Goal: Communication & Community: Answer question/provide support

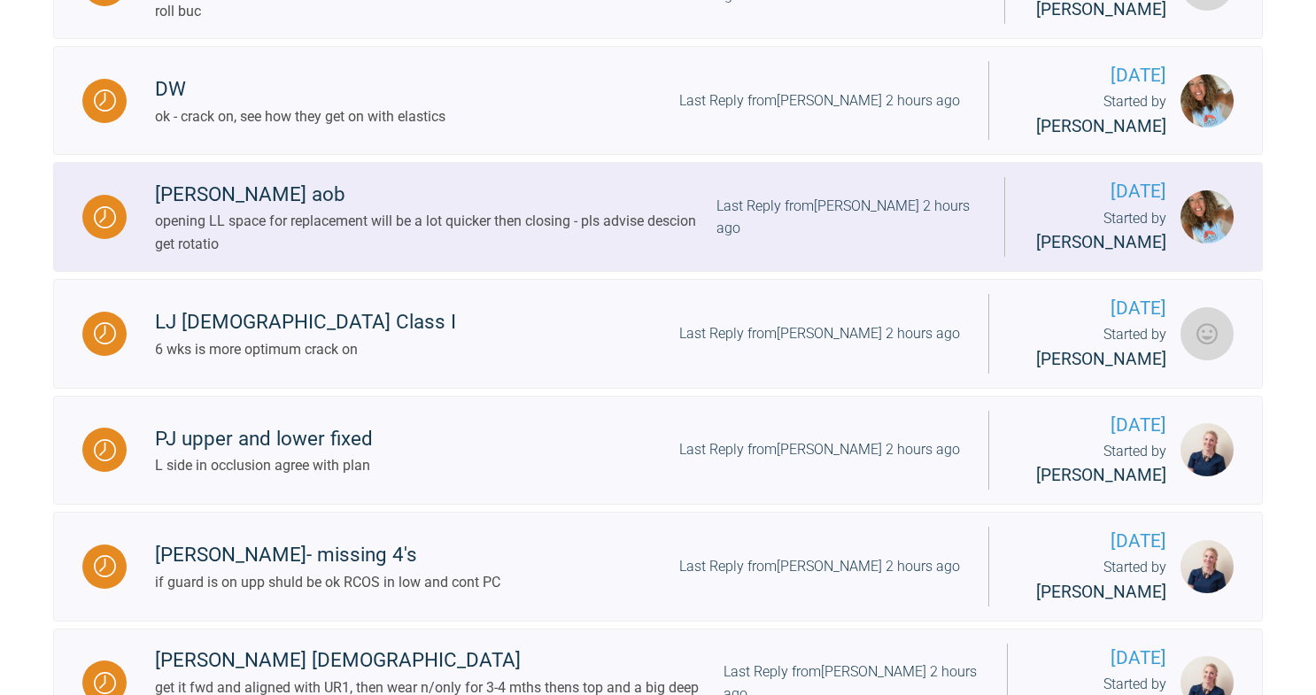
scroll to position [1180, 0]
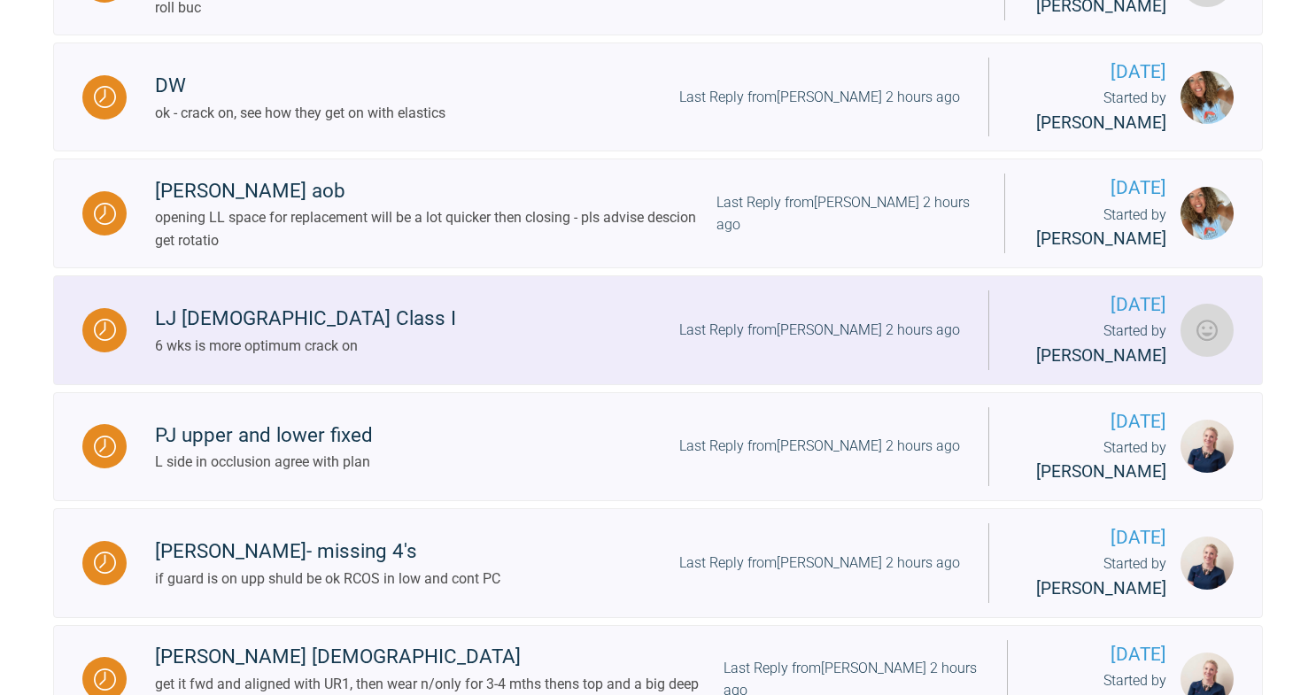
click at [357, 335] on div "LJ [DEMOGRAPHIC_DATA] Class I" at bounding box center [305, 319] width 301 height 32
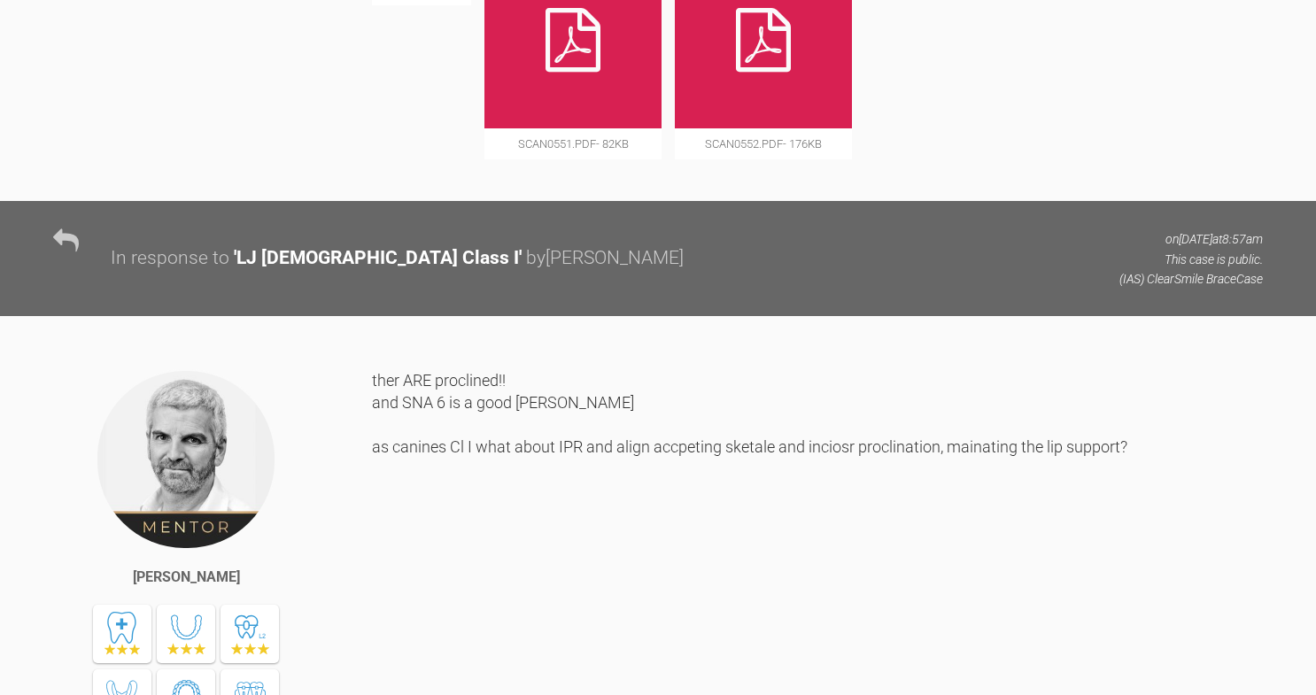
scroll to position [3263, 0]
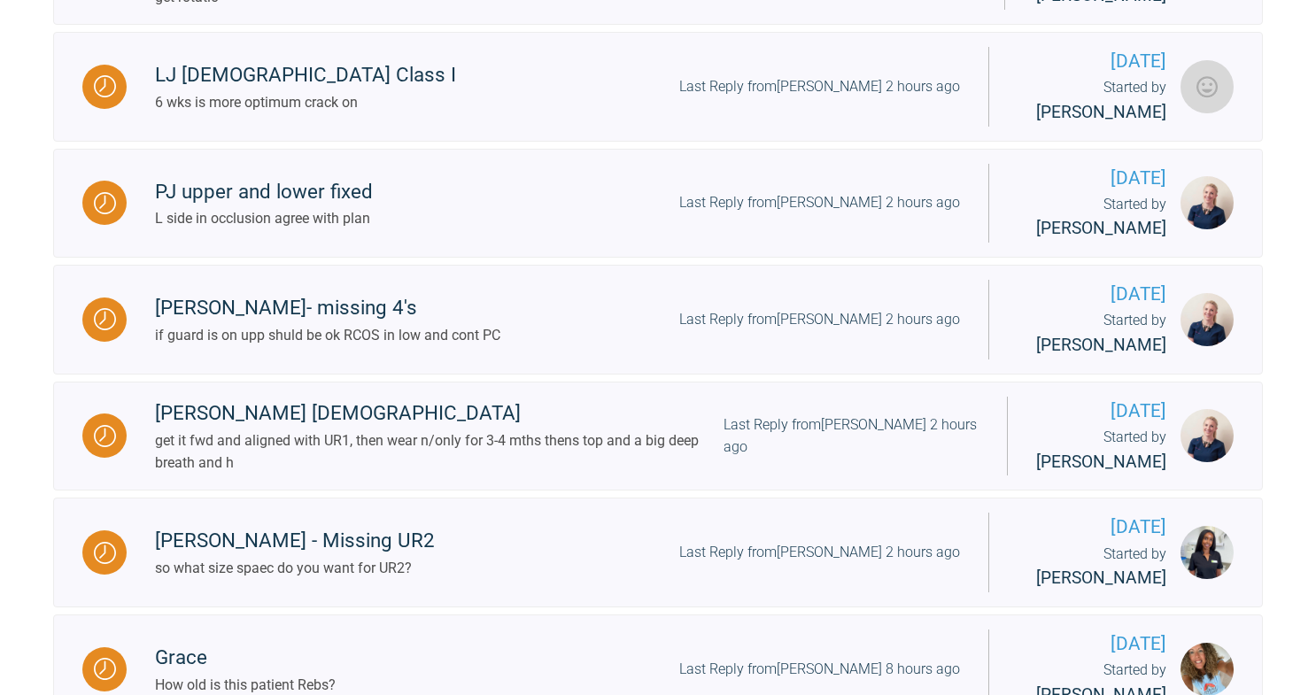
scroll to position [1412, 0]
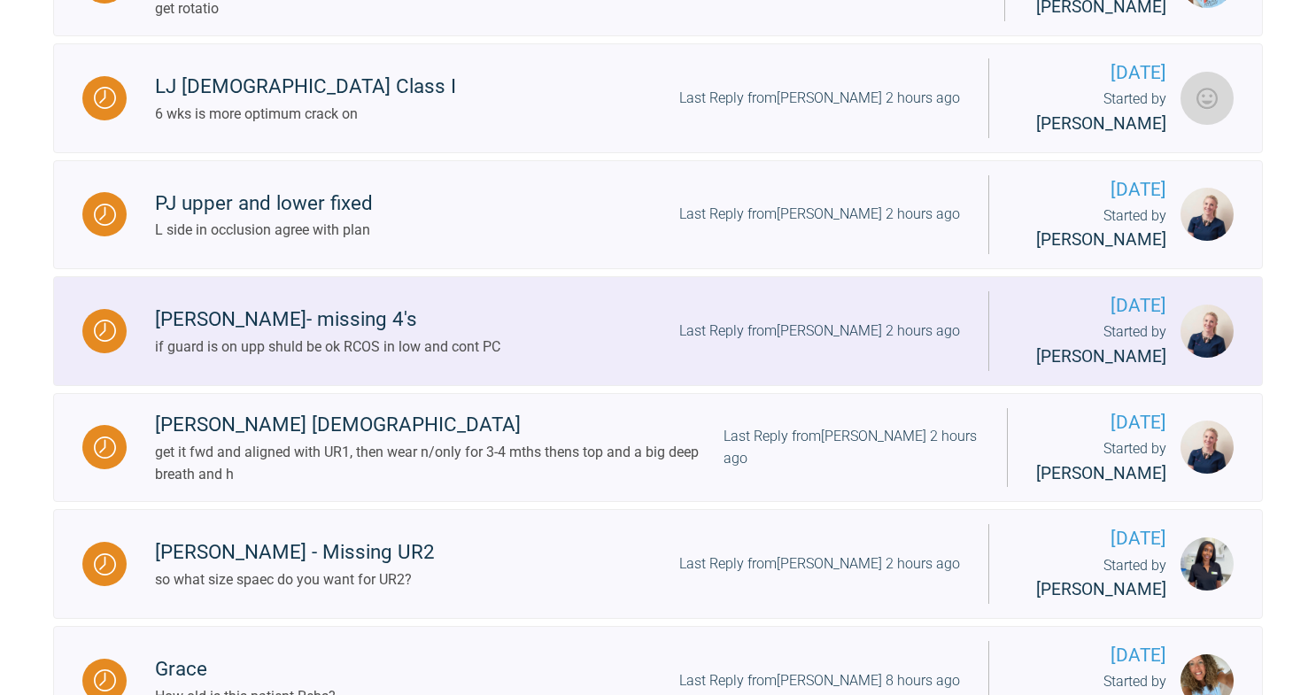
click at [467, 336] on div "[PERSON_NAME]- missing 4's" at bounding box center [327, 320] width 345 height 32
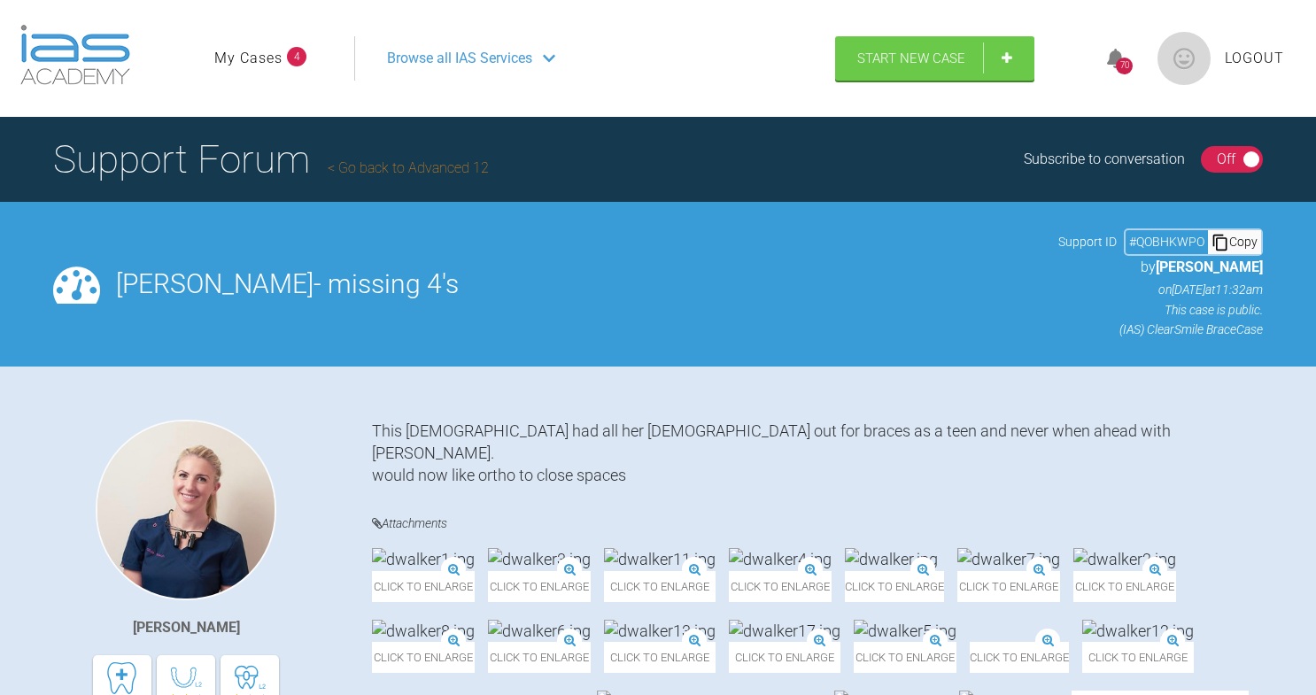
click at [236, 59] on link "My Cases" at bounding box center [248, 58] width 68 height 23
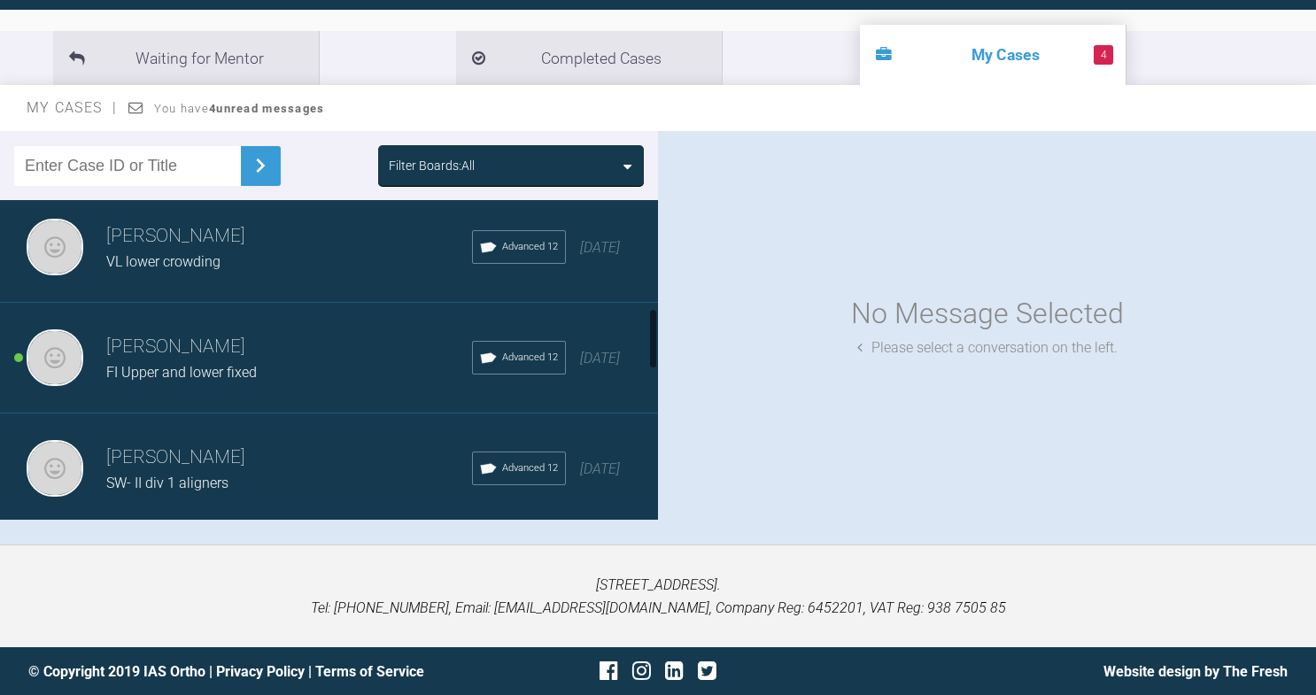
scroll to position [561, 0]
click at [270, 361] on h3 "[PERSON_NAME]" at bounding box center [289, 348] width 366 height 30
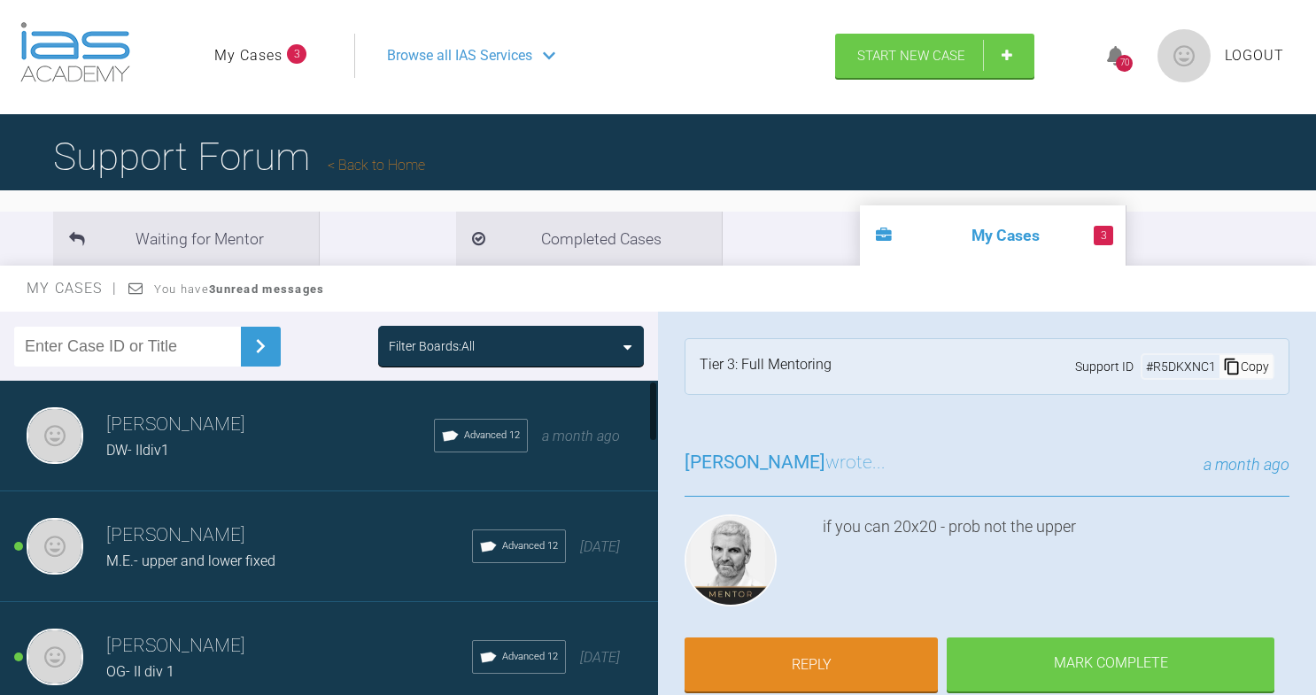
scroll to position [4, 0]
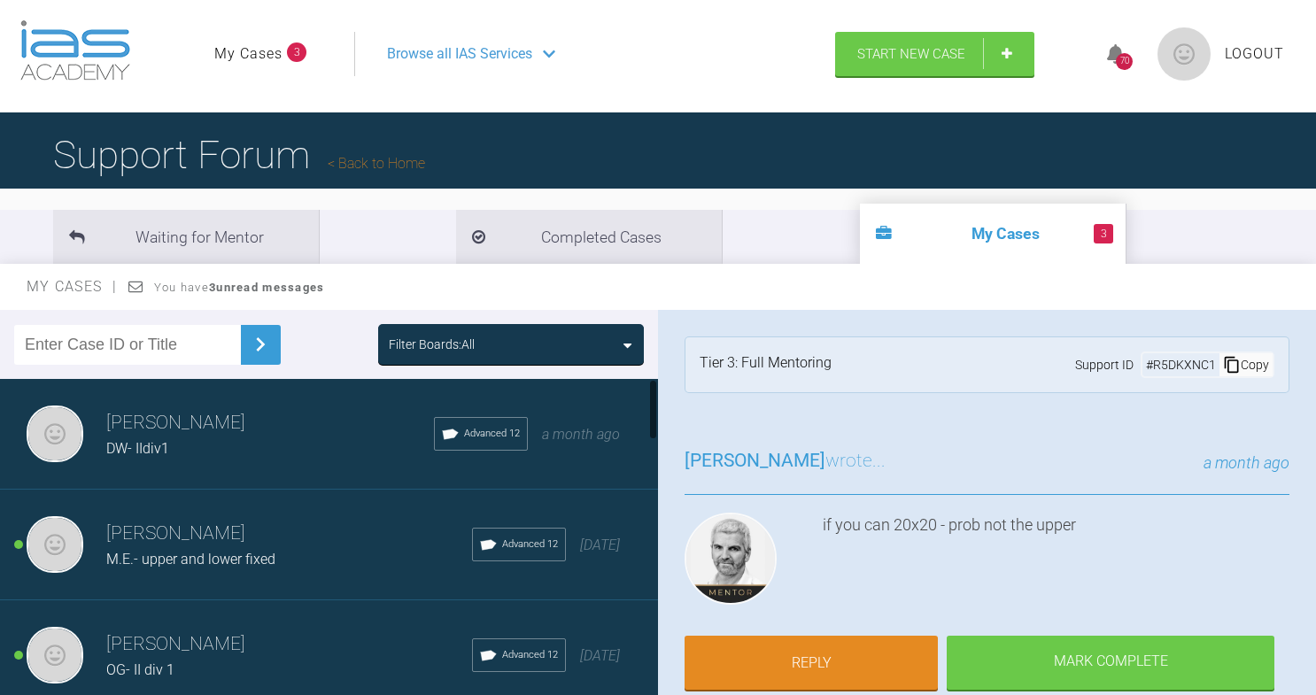
click at [182, 446] on div "DW- IIdiv1" at bounding box center [270, 449] width 328 height 23
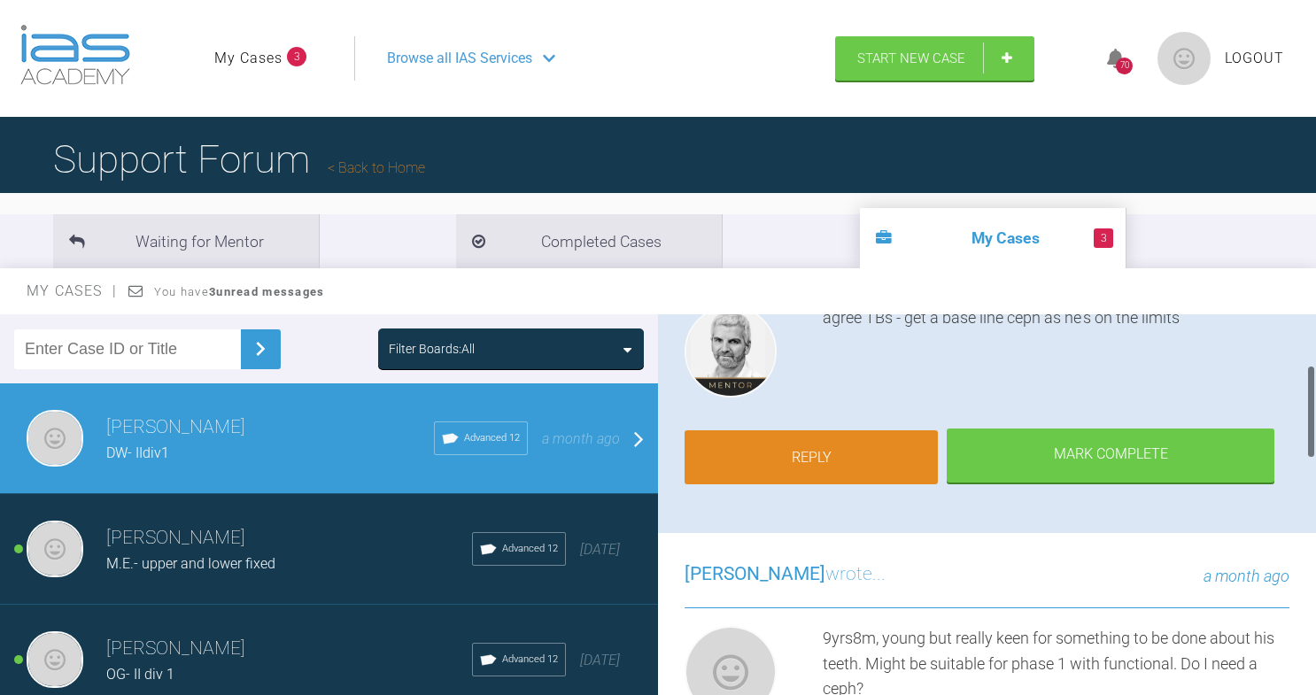
scroll to position [211, 0]
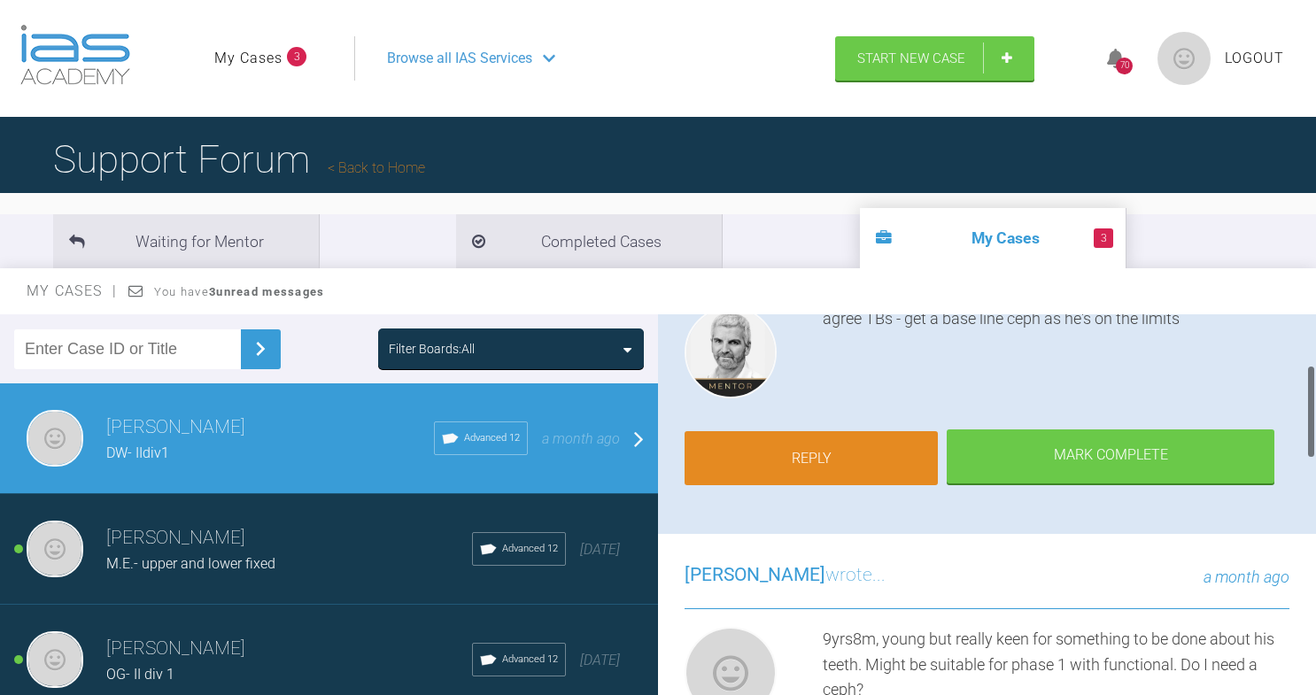
click at [812, 447] on link "Reply" at bounding box center [811, 458] width 253 height 55
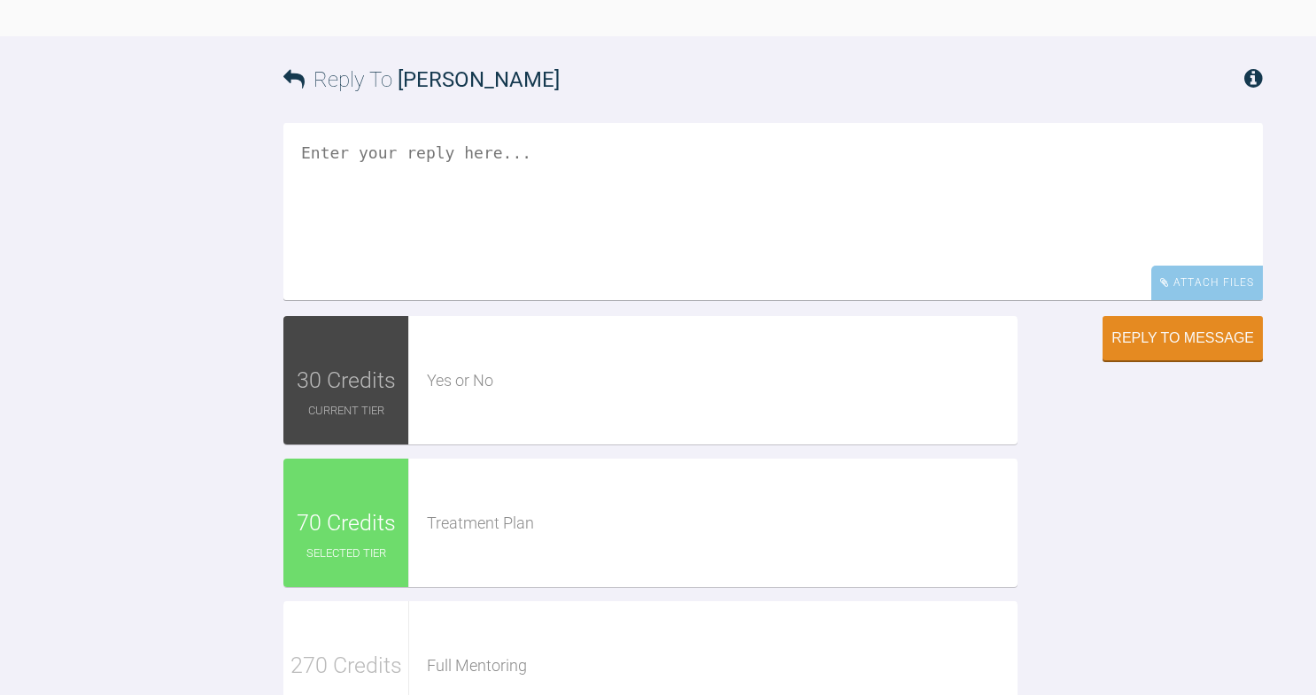
scroll to position [1319, 0]
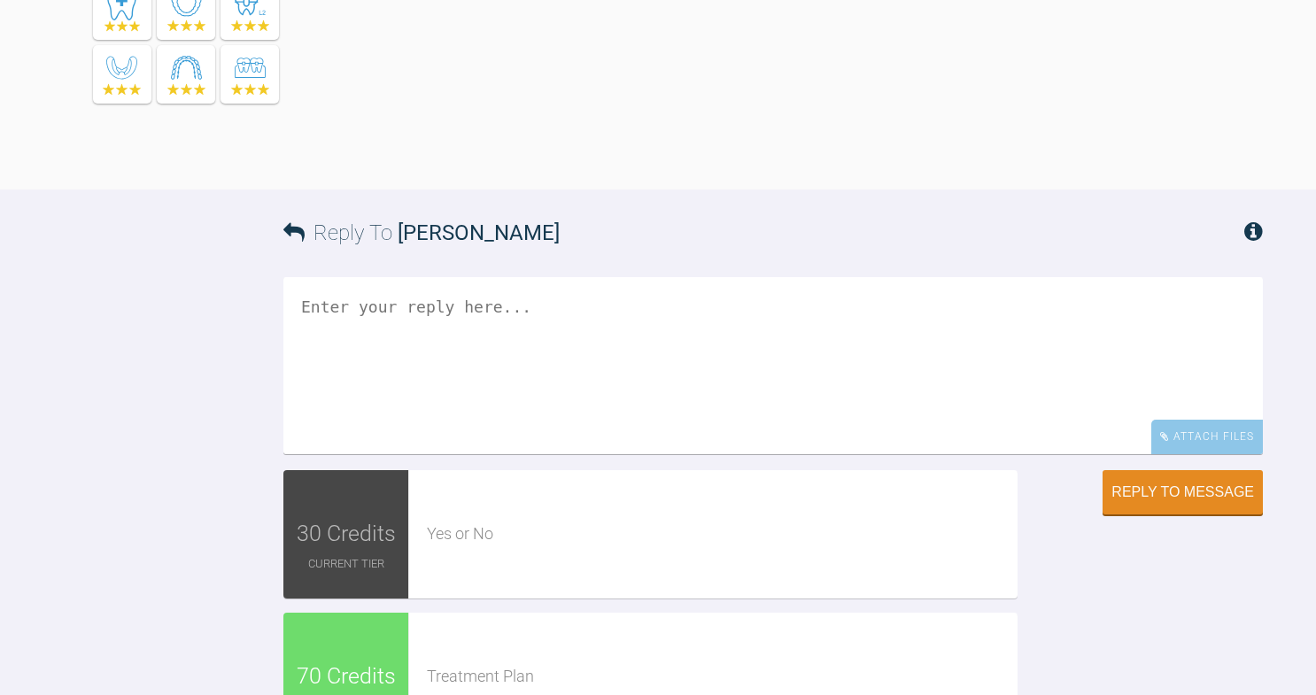
click at [740, 454] on textarea at bounding box center [773, 365] width 980 height 177
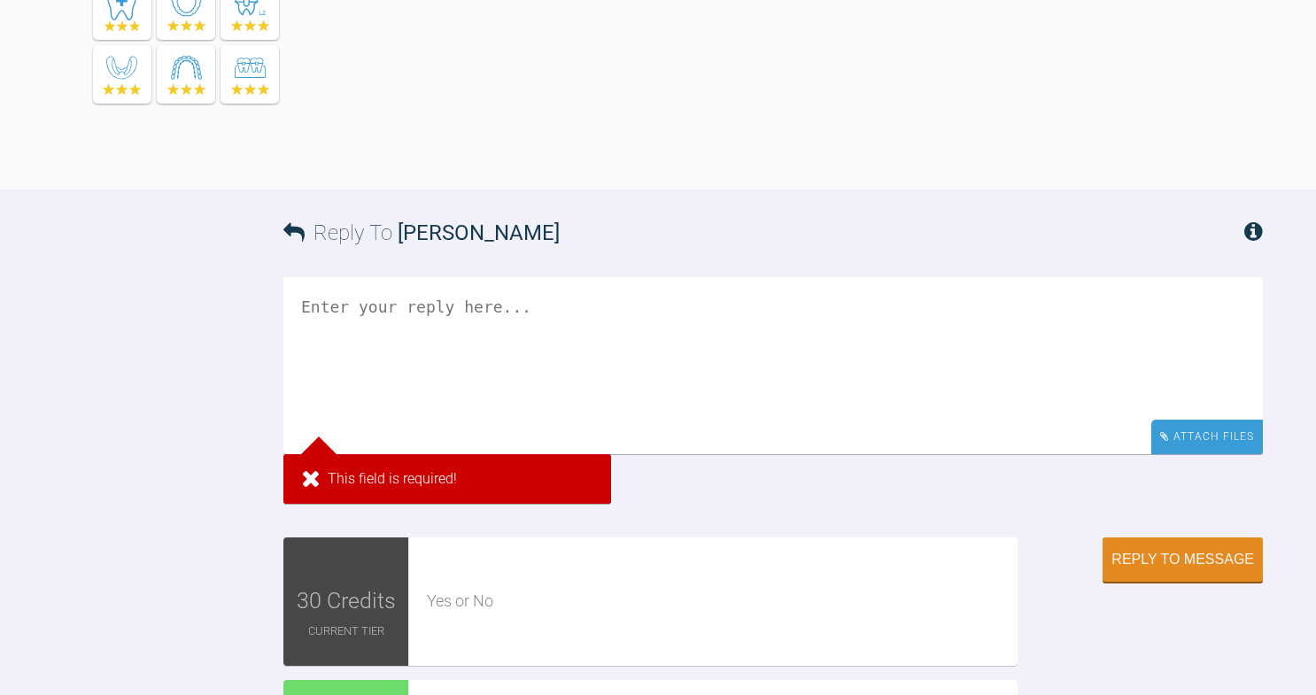
click at [1186, 454] on div "Attach Files" at bounding box center [1208, 437] width 112 height 35
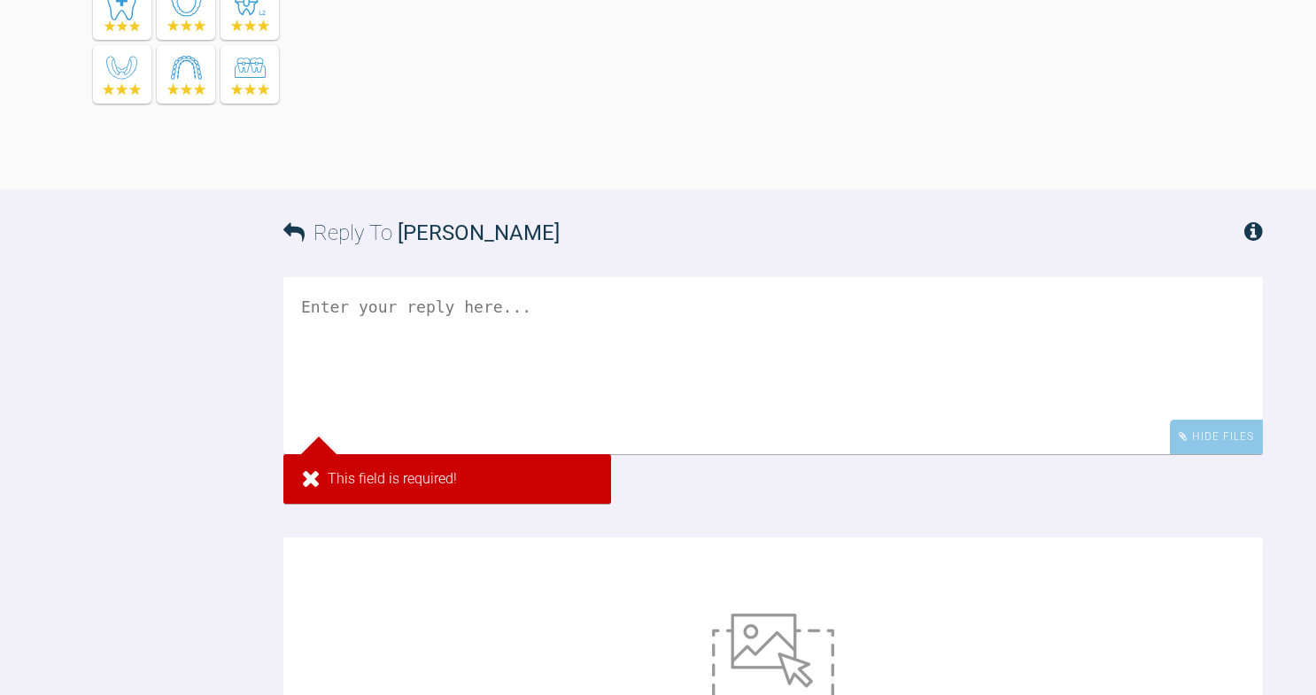
click at [764, 454] on textarea at bounding box center [773, 365] width 980 height 177
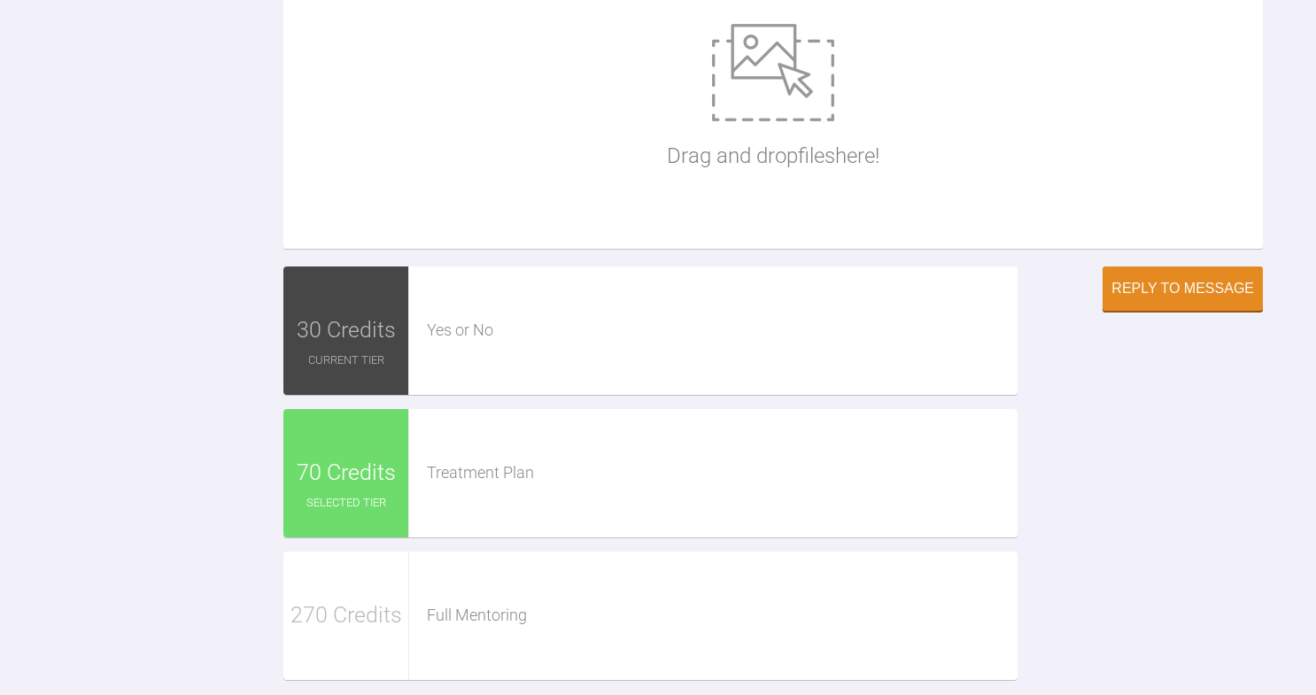
scroll to position [1916, 0]
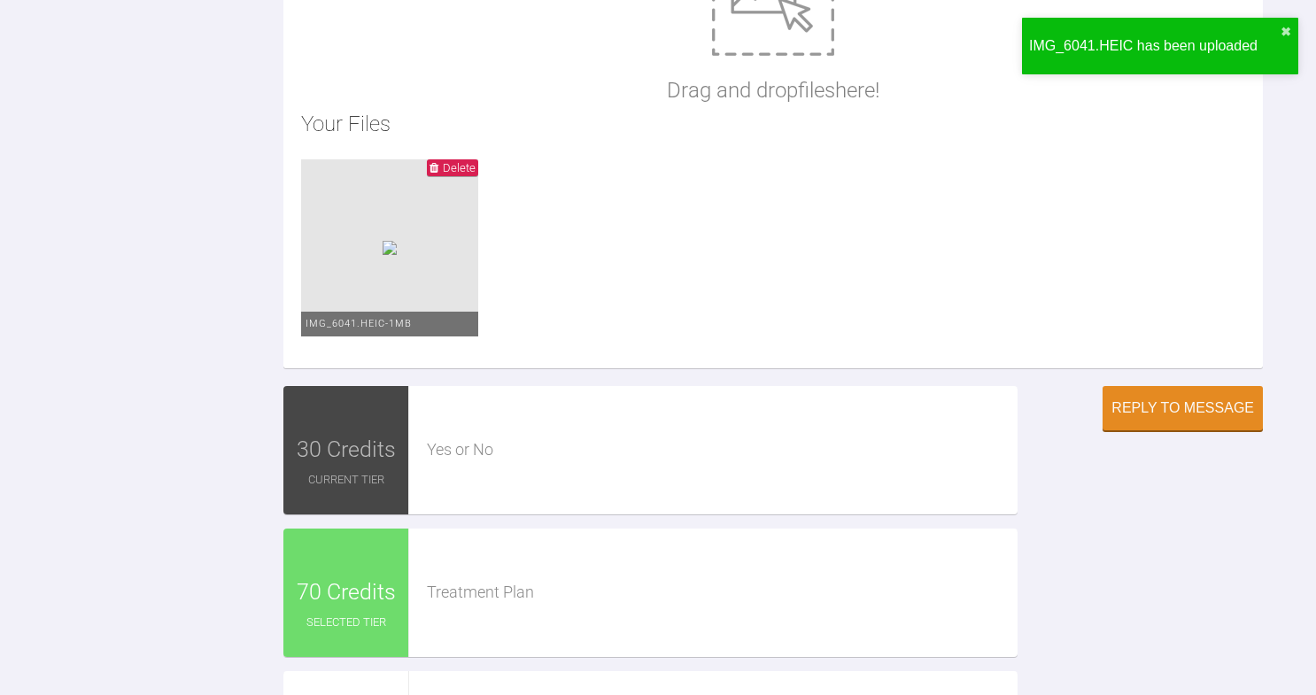
click at [410, 337] on li "Delete IMG_6041.HEIC - 1MB" at bounding box center [389, 247] width 177 height 177
click at [466, 175] on span "Delete" at bounding box center [459, 167] width 33 height 13
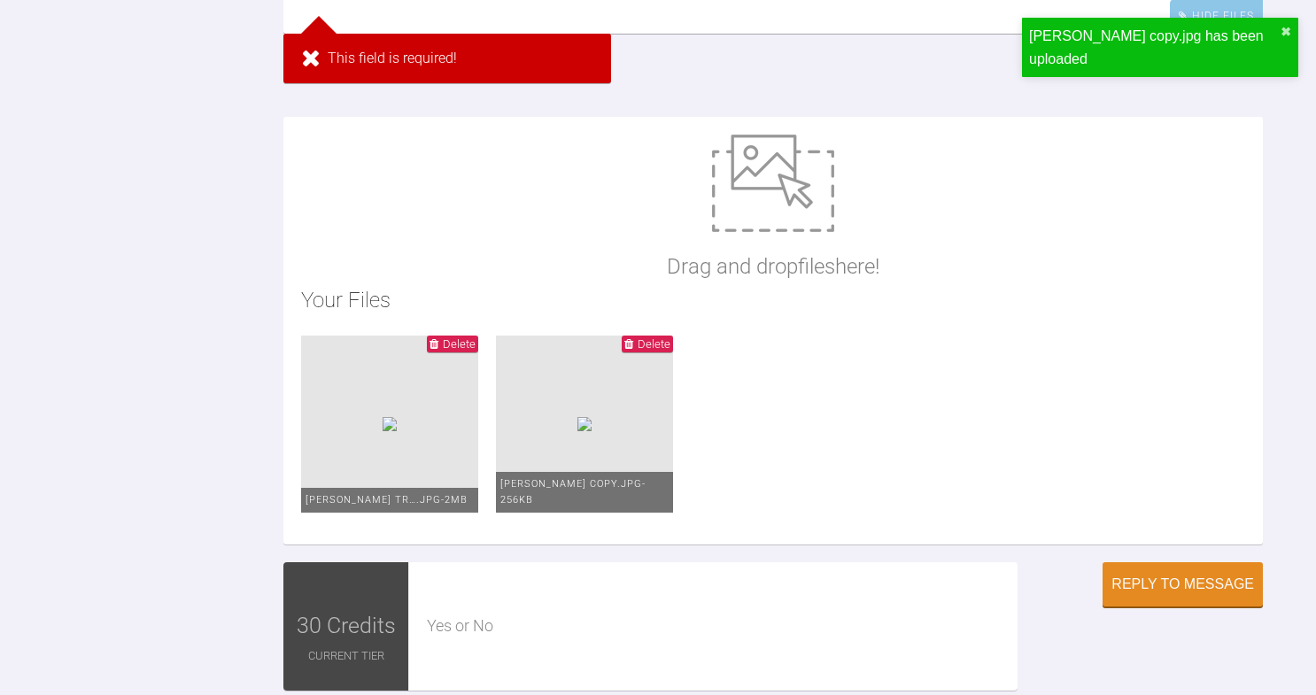
scroll to position [1493, 0]
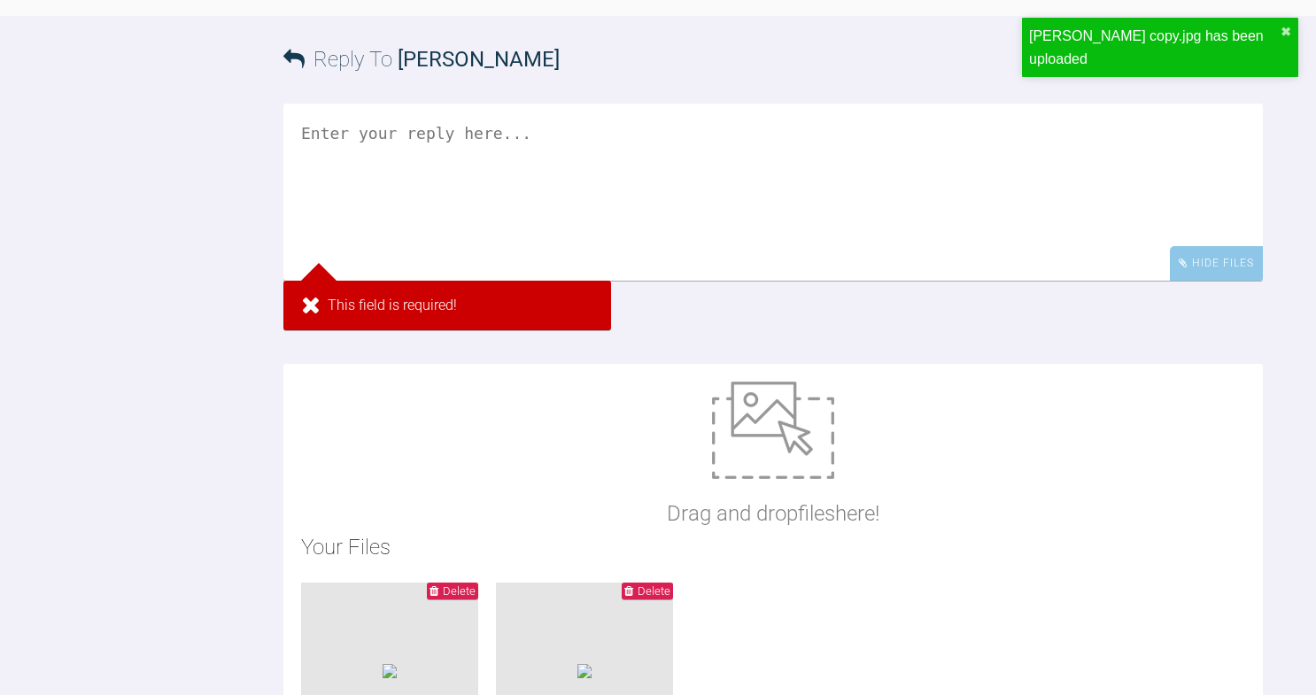
click at [658, 281] on textarea at bounding box center [773, 192] width 980 height 177
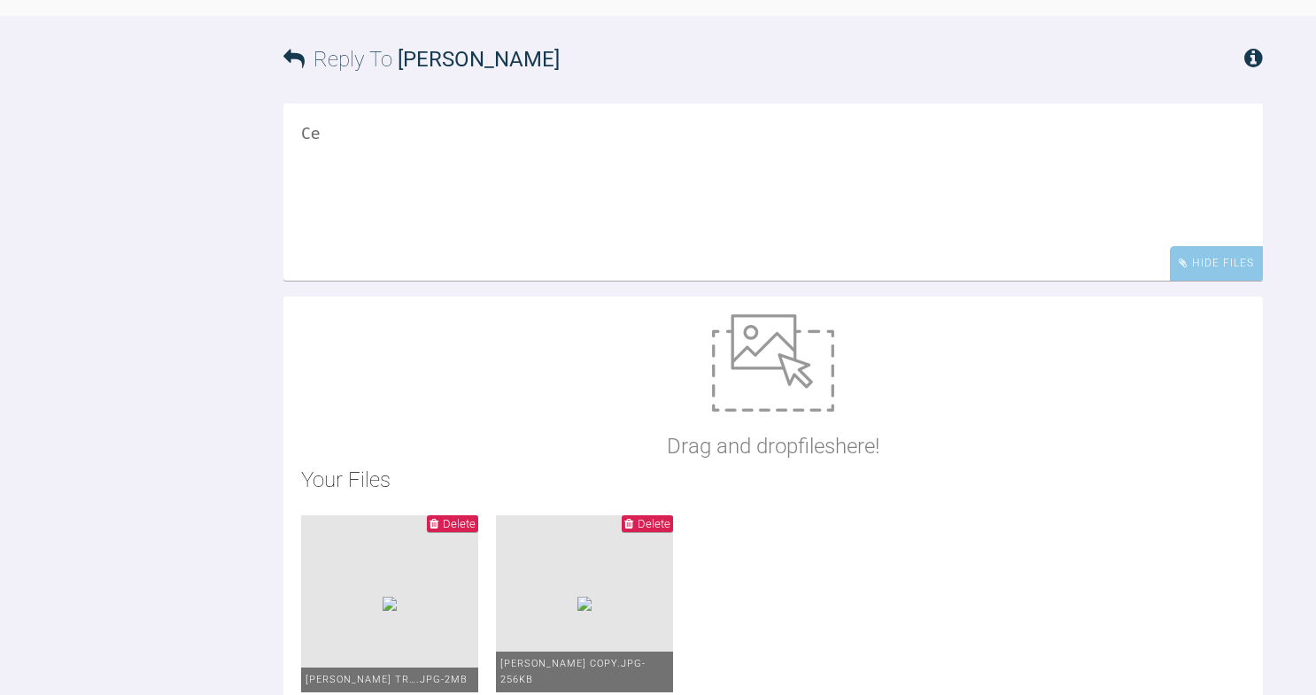
type textarea "C"
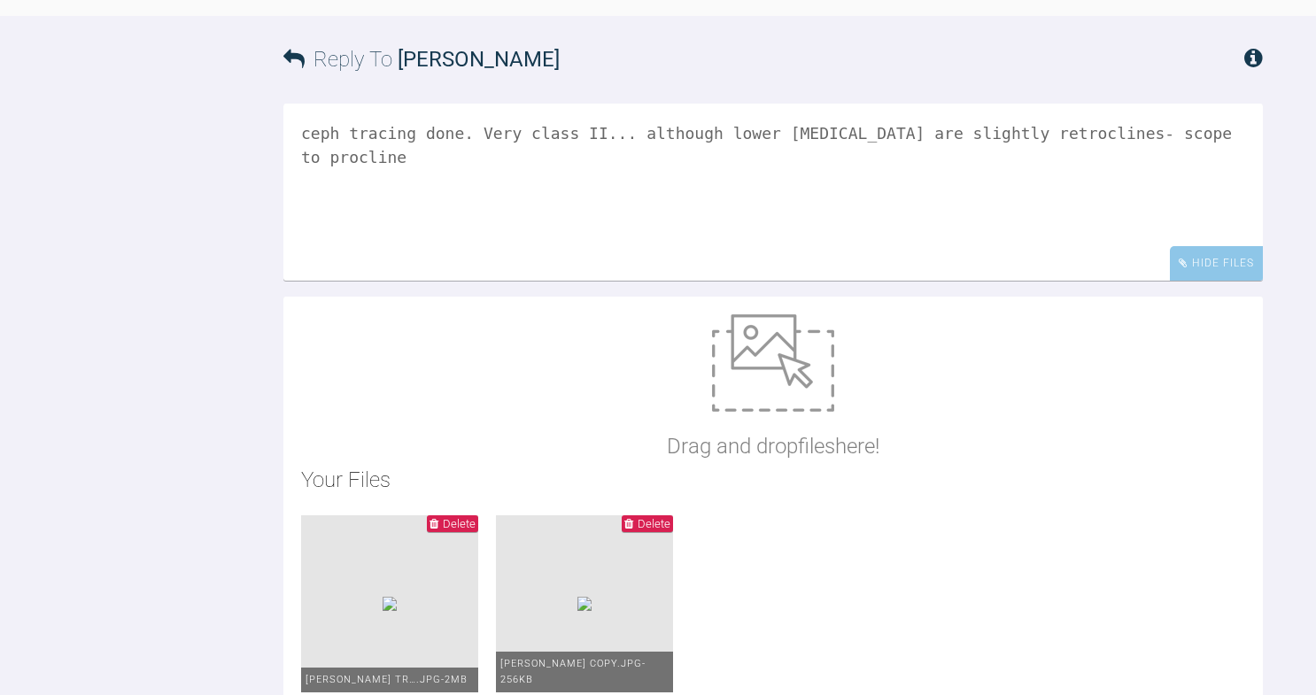
drag, startPoint x: 608, startPoint y: 324, endPoint x: 559, endPoint y: 327, distance: 48.8
click at [559, 281] on textarea "ceph tracing done. Very class II... although lower [MEDICAL_DATA] are slightly …" at bounding box center [773, 192] width 980 height 177
click at [638, 281] on textarea "ceph tracing done. Very class II... although lower [MEDICAL_DATA] are slightly …" at bounding box center [773, 192] width 980 height 177
drag, startPoint x: 639, startPoint y: 322, endPoint x: 487, endPoint y: 314, distance: 151.7
click at [487, 281] on textarea "ceph tracing done. Very class II... although lower [MEDICAL_DATA] are slightly …" at bounding box center [773, 192] width 980 height 177
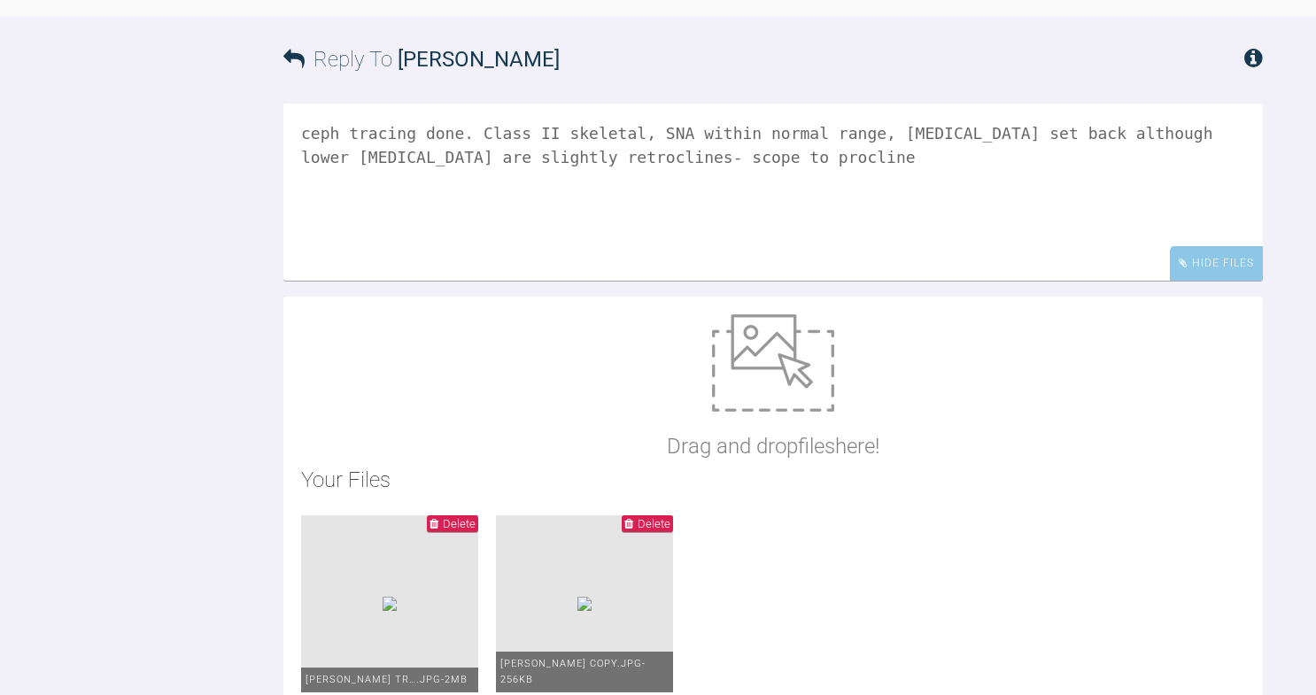
click at [896, 281] on textarea "ceph tracing done. Class II skeletal, SNA within normal range, [MEDICAL_DATA] s…" at bounding box center [773, 192] width 980 height 177
click at [904, 281] on textarea "ceph tracing done. Class II skeletal, SNA within normal range, [MEDICAL_DATA] s…" at bounding box center [773, 192] width 980 height 177
click at [1136, 281] on textarea "ceph tracing done. Class II skeletal, SNA within normal range, SNB reduced so […" at bounding box center [773, 192] width 980 height 177
click at [1242, 281] on textarea "ceph tracing done. Class II skeletal, SNA within normal range, SNB reduced so […" at bounding box center [773, 192] width 980 height 177
click at [454, 281] on textarea "ceph tracing done. Class II skeletal, SNA within normal range, SNB reduced so […" at bounding box center [773, 192] width 980 height 177
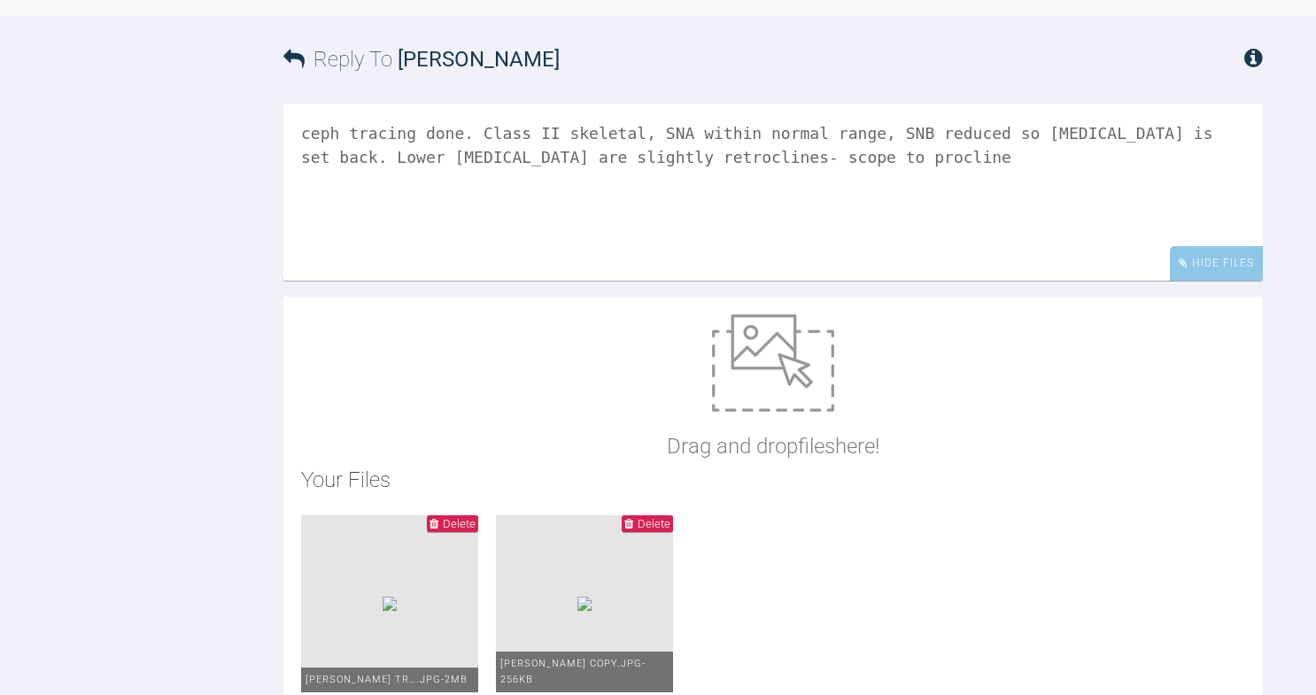
click at [732, 281] on textarea "ceph tracing done. Class II skeletal, SNA within normal range, SNB reduced so […" at bounding box center [773, 192] width 980 height 177
drag, startPoint x: 617, startPoint y: 348, endPoint x: 579, endPoint y: 348, distance: 38.1
click at [579, 281] on textarea "ceph tracing done. Class II skeletal, SNA within normal range, SNB reduced so […" at bounding box center [773, 192] width 980 height 177
drag, startPoint x: 617, startPoint y: 347, endPoint x: 540, endPoint y: 347, distance: 77.1
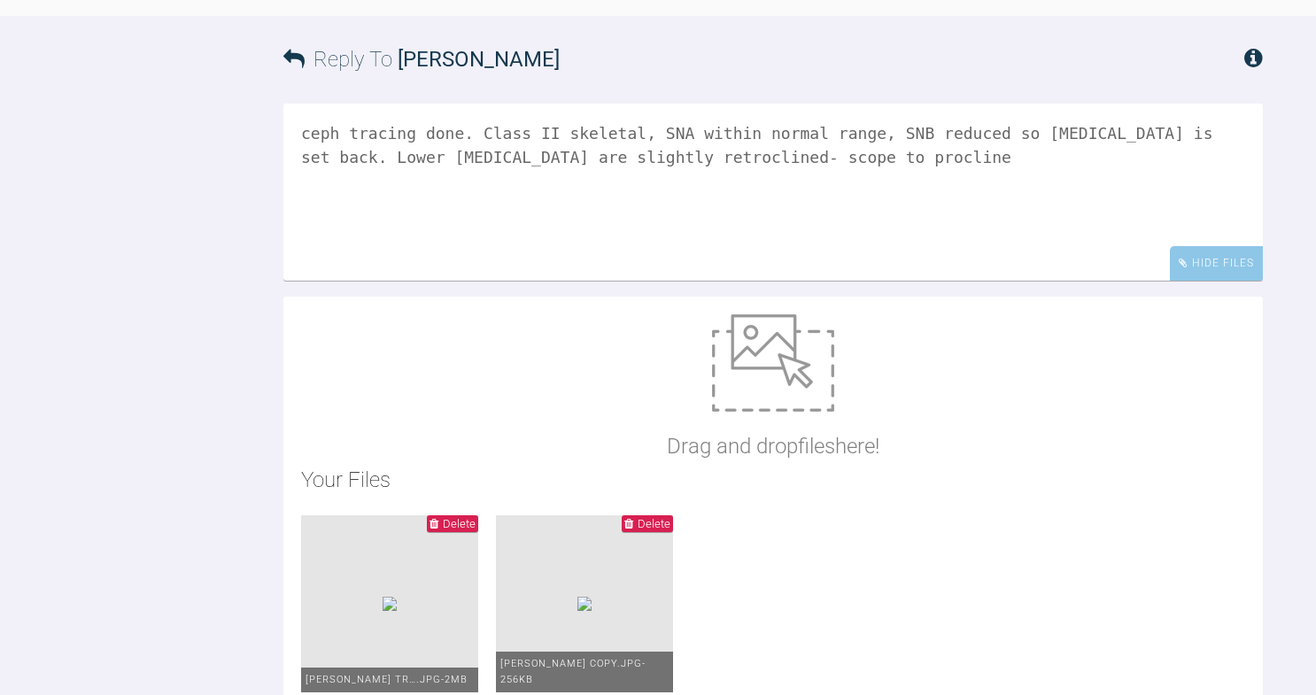
click at [540, 281] on textarea "ceph tracing done. Class II skeletal, SNA within normal range, SNB reduced so […" at bounding box center [773, 192] width 980 height 177
click at [852, 281] on textarea "ceph tracing done. Class II skeletal, SNA within normal range, SNB reduced so […" at bounding box center [773, 192] width 980 height 177
click at [660, 281] on textarea "ceph tracing done. Class II skeletal, SNA within normal range, SNB reduced so […" at bounding box center [773, 192] width 980 height 177
click at [959, 281] on textarea "ceph tracing done. Class II skeletal, SNA within normal range, SNB reduced so […" at bounding box center [773, 192] width 980 height 177
click at [311, 281] on textarea "ceph tracing done. Class II skeletal, SNA within normal range, SNB reduced so […" at bounding box center [773, 192] width 980 height 177
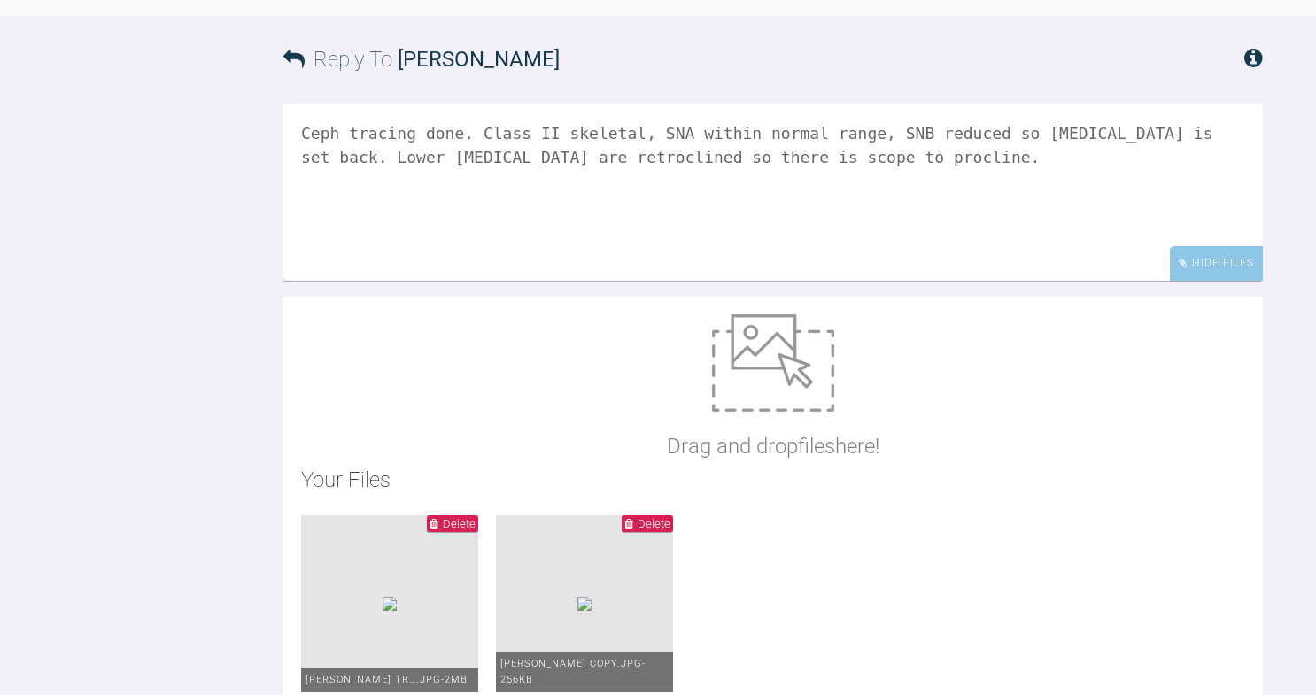
drag, startPoint x: 1195, startPoint y: 322, endPoint x: 1160, endPoint y: 330, distance: 35.5
click at [1161, 281] on textarea "Ceph tracing done. Class II skeletal, SNA within normal range, SNB reduced so […" at bounding box center [773, 192] width 980 height 177
click at [1137, 281] on textarea "Ceph tracing done. Class II skeletal, SNA within normal range, SNB reduced so […" at bounding box center [773, 192] width 980 height 177
drag, startPoint x: 1018, startPoint y: 322, endPoint x: 756, endPoint y: 447, distance: 290.4
click at [756, 281] on textarea "Ceph tracing done. Class II skeletal, SNA within normal range, SNB reduced so […" at bounding box center [773, 192] width 980 height 177
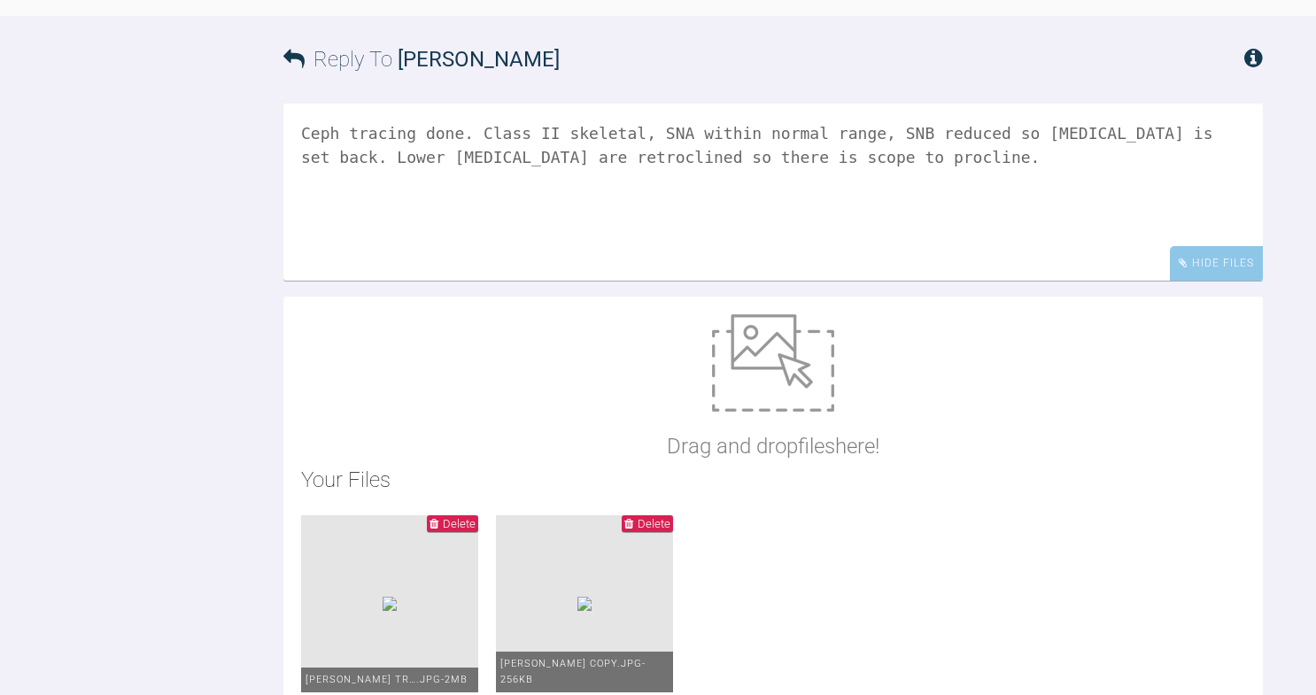
click at [756, 281] on textarea "Ceph tracing done. Class II skeletal, SNA within normal range, SNB reduced so […" at bounding box center [773, 192] width 980 height 177
click at [334, 281] on textarea "Ceph tracing done. Class II skeletal, SNA within normal range, SNB reduced so […" at bounding box center [773, 192] width 980 height 177
click at [338, 281] on textarea "Ceph tracing done. Class II skeletal, SNA within normal range, SNB reduced so […" at bounding box center [773, 192] width 980 height 177
click at [714, 281] on textarea "Ceph tracing done. Class II skeletal, SNA within normal range, SNB reduced. Low…" at bounding box center [773, 192] width 980 height 177
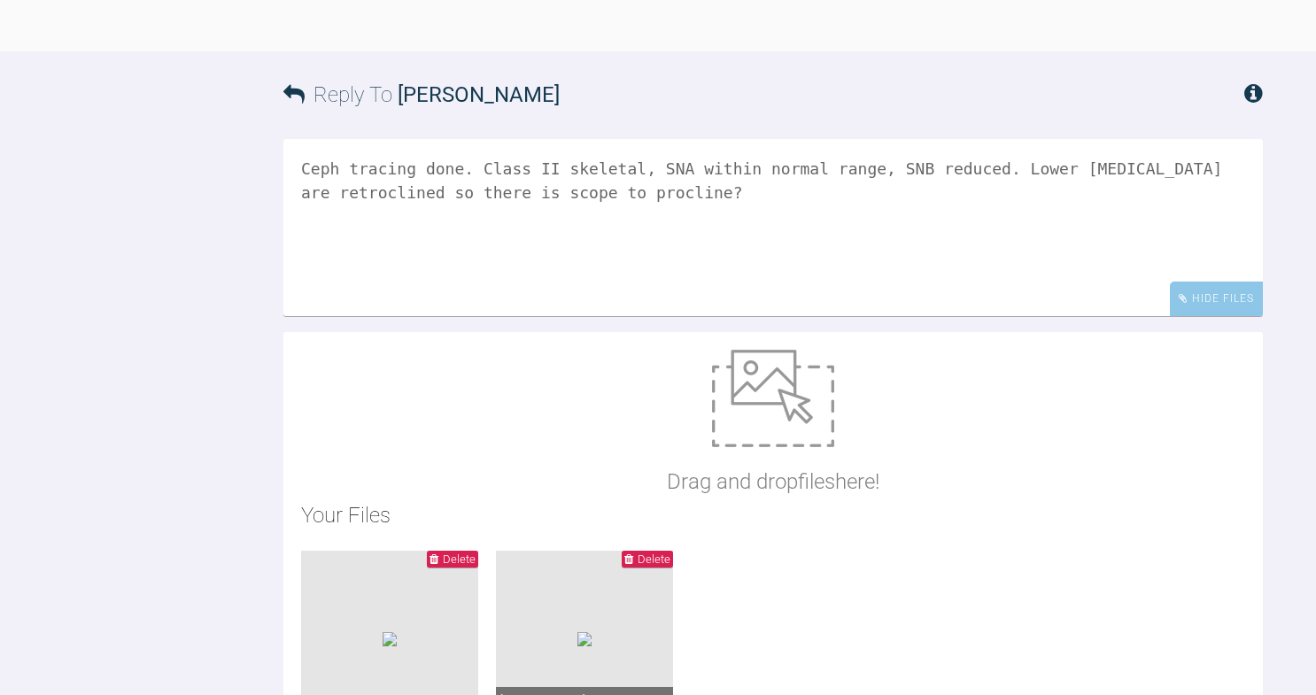
scroll to position [1455, 0]
click at [711, 318] on textarea "Ceph tracing done. Class II skeletal, SNA within normal range, SNB reduced. Low…" at bounding box center [773, 229] width 980 height 177
click at [1018, 318] on textarea "Ceph tracing done. Class II skeletal, SNA within normal range, SNB reduced. Low…" at bounding box center [773, 229] width 980 height 177
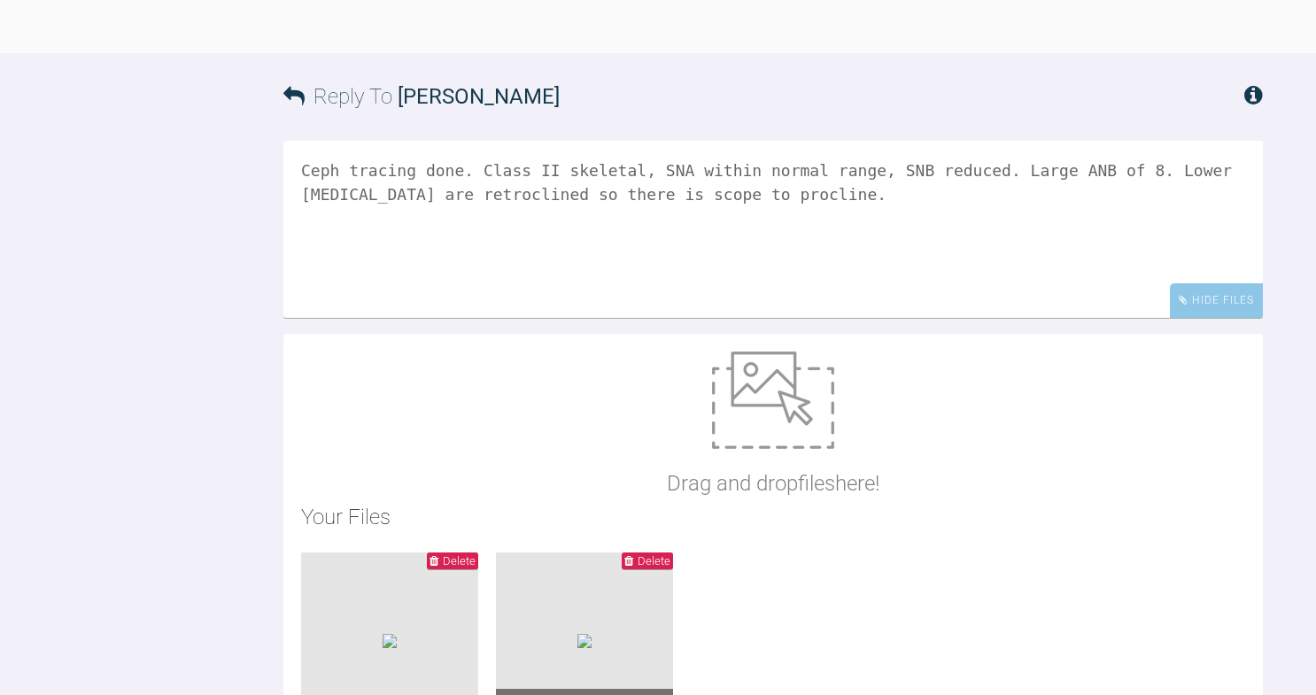
type textarea "Ceph tracing done. Class II skeletal, SNA within normal range, SNB reduced. Lar…"
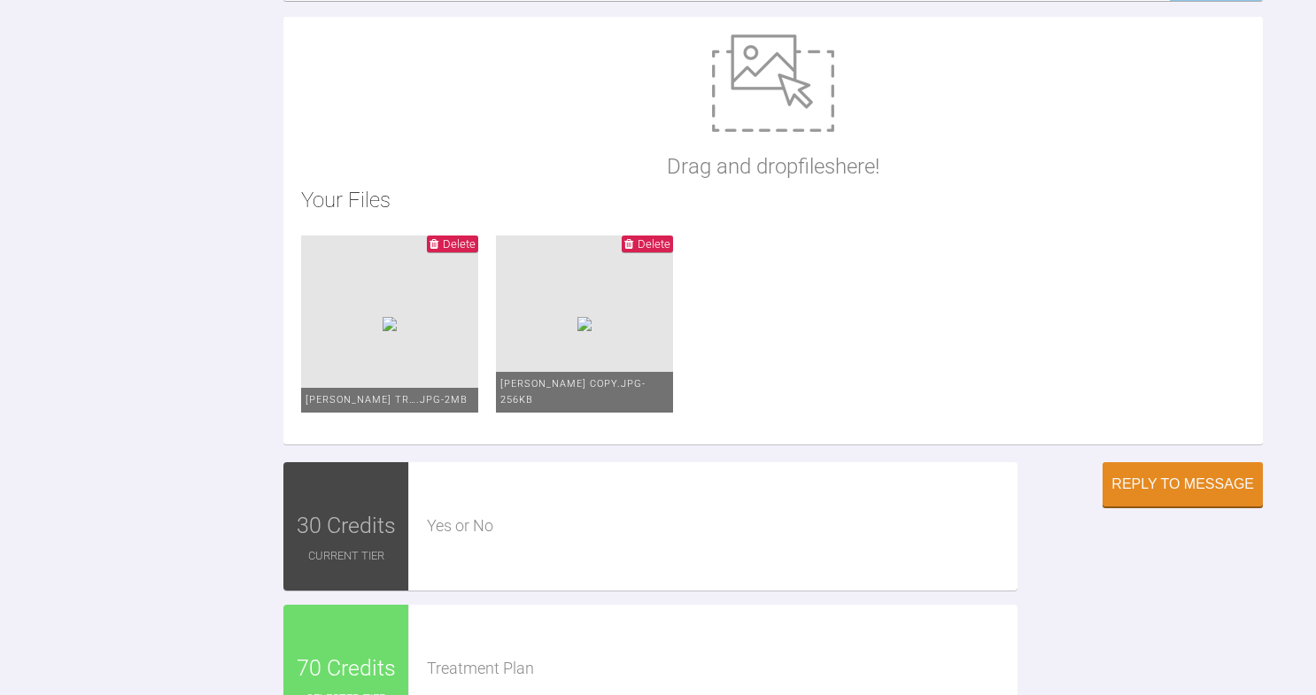
scroll to position [1647, 0]
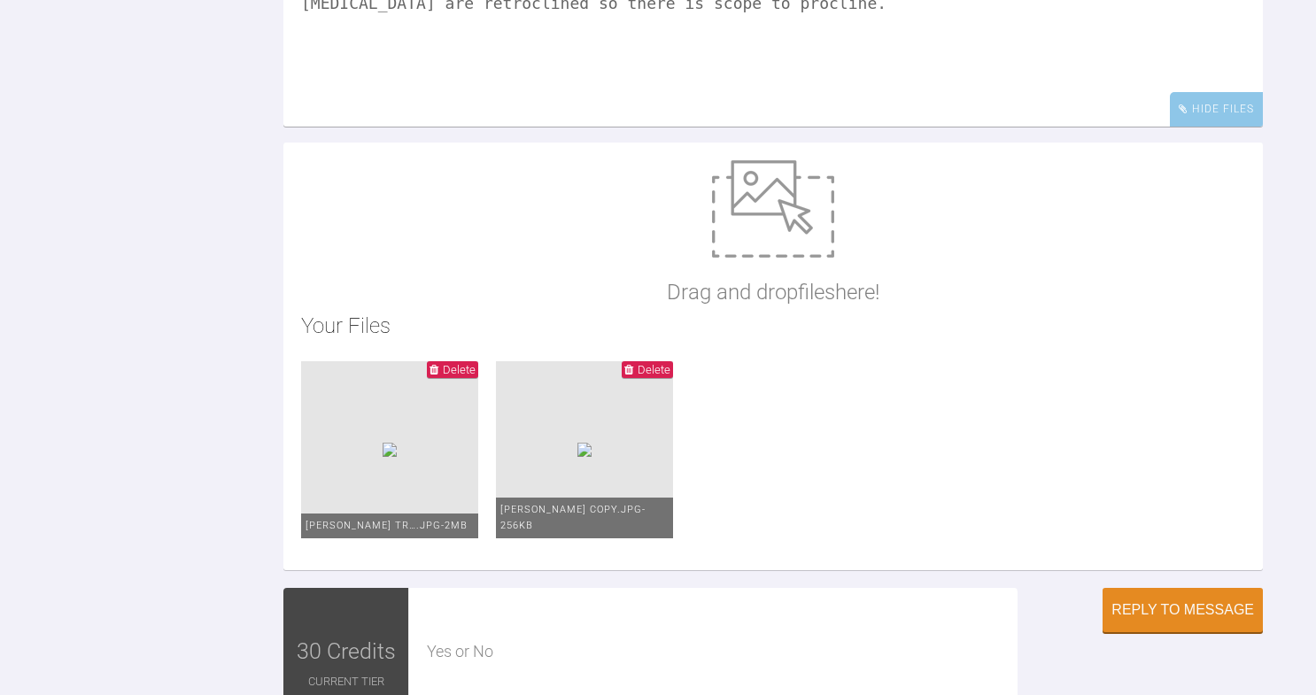
click at [843, 127] on textarea "Ceph tracing done. Class II skeletal, SNA within normal range, SNB reduced. Lar…" at bounding box center [773, 38] width 980 height 177
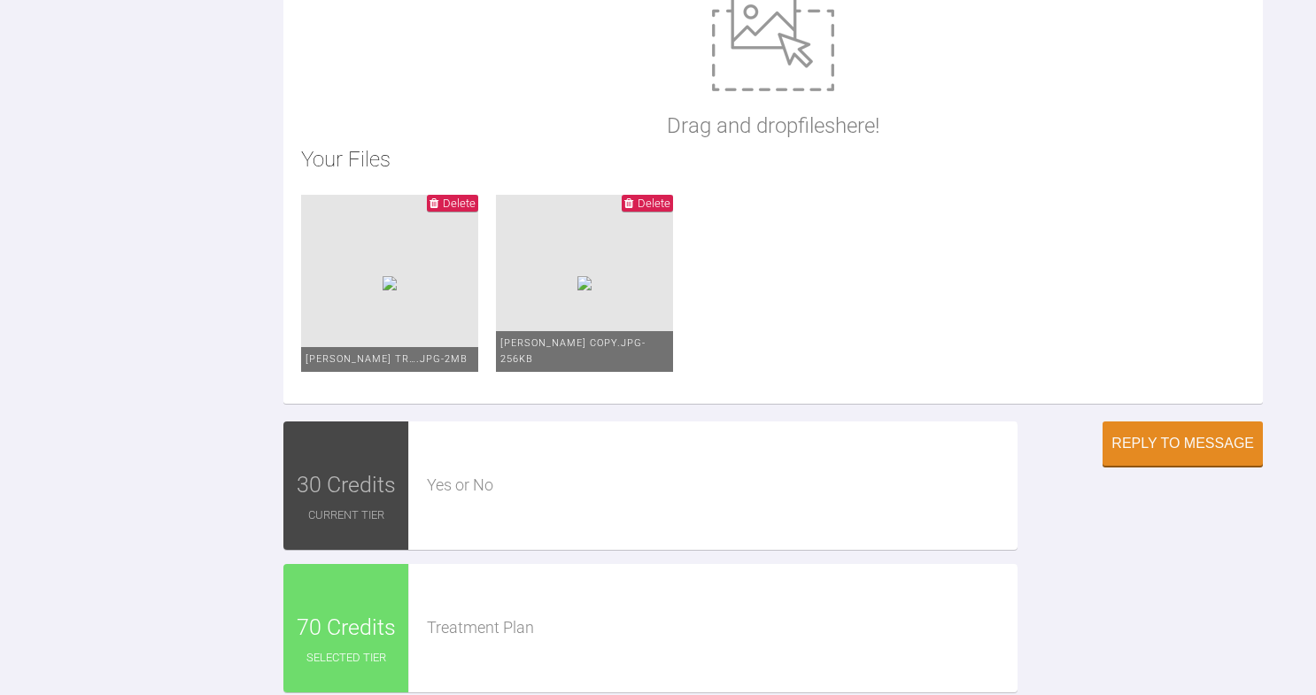
scroll to position [1941, 0]
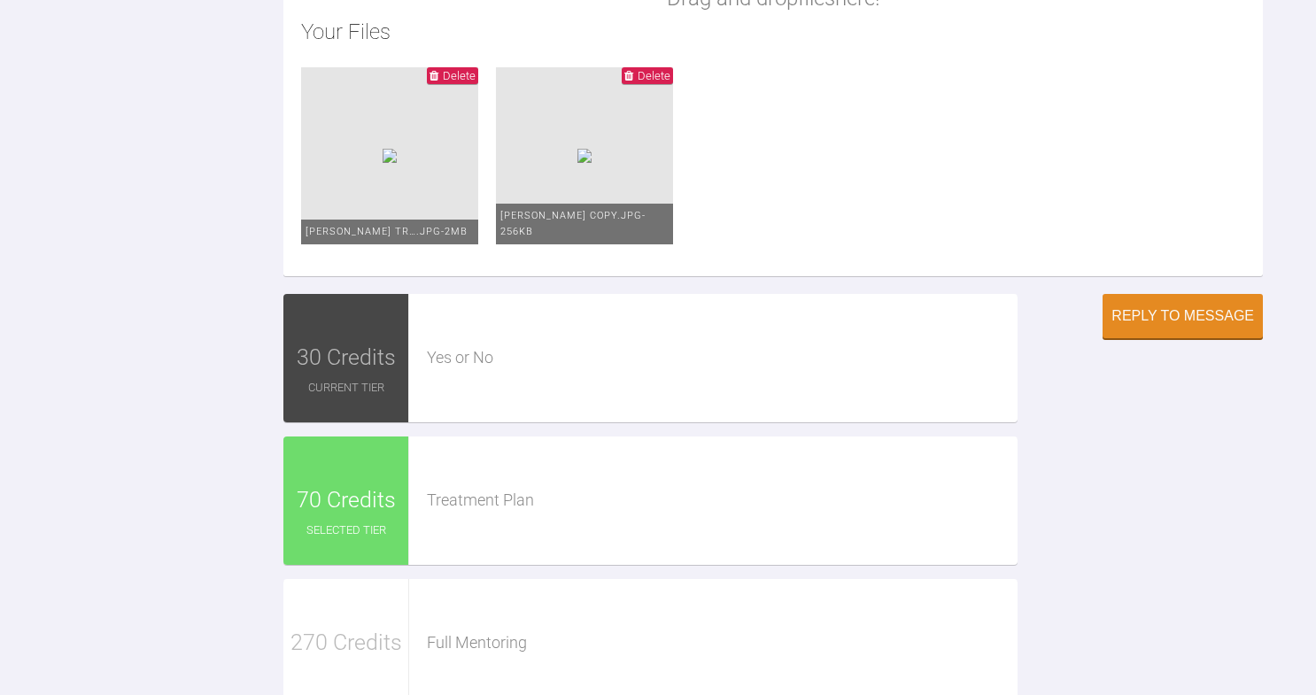
click at [397, 163] on img at bounding box center [390, 156] width 14 height 14
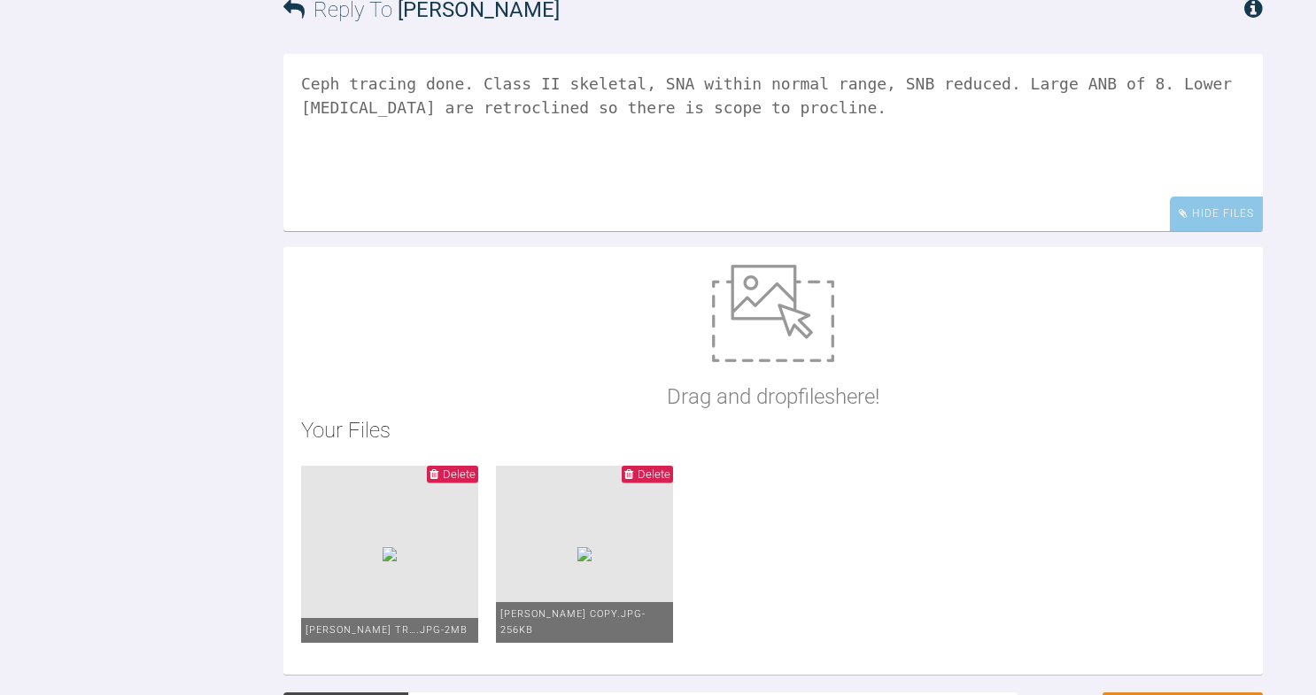
scroll to position [1524, 0]
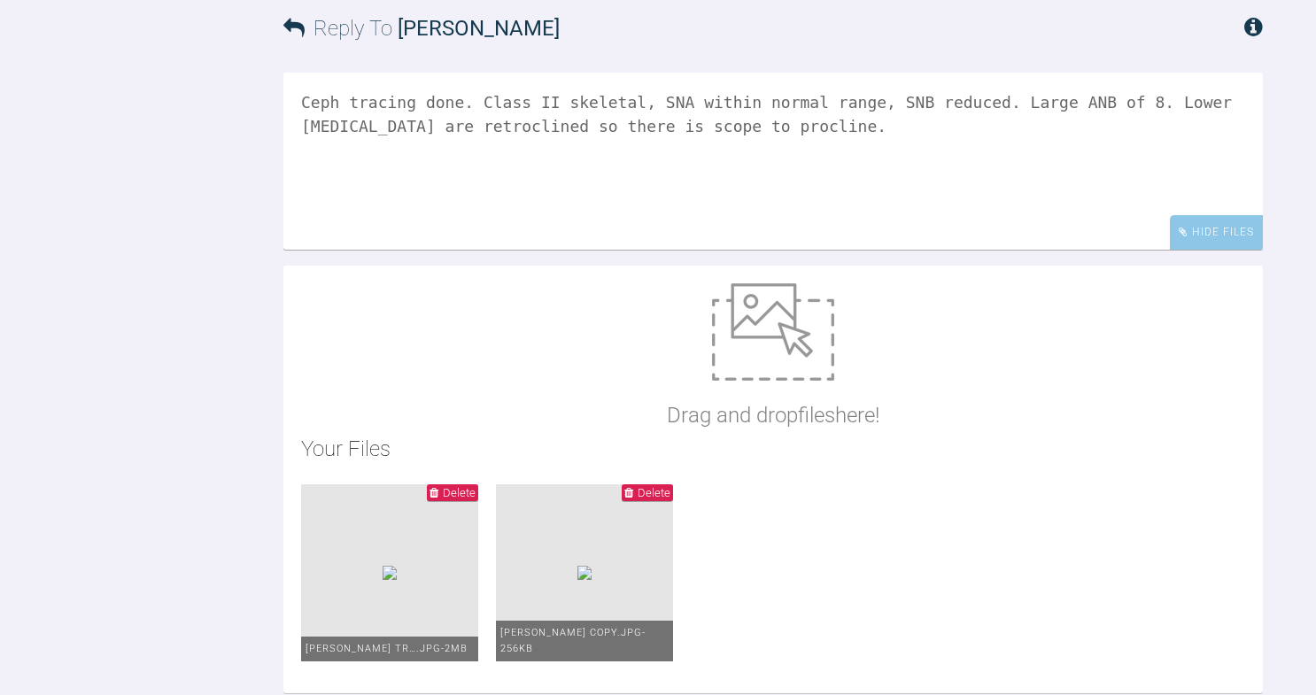
click at [877, 250] on textarea "Ceph tracing done. Class II skeletal, SNA within normal range, SNB reduced. Lar…" at bounding box center [773, 161] width 980 height 177
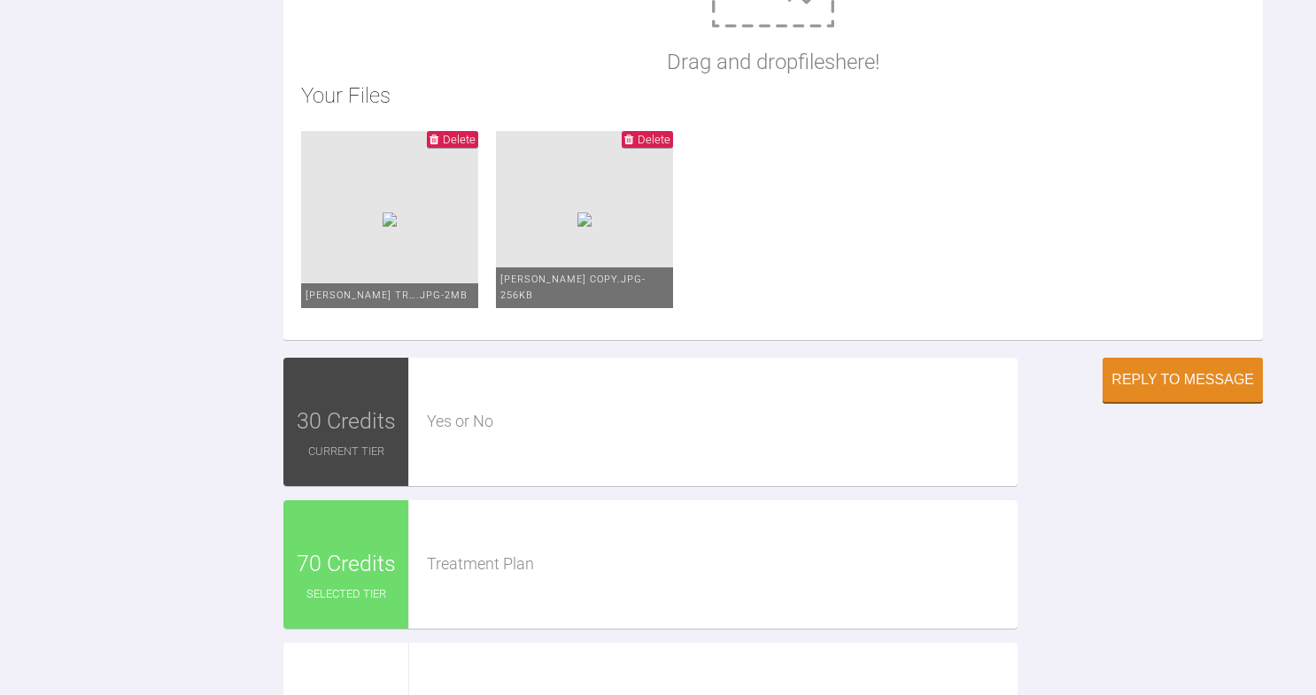
scroll to position [2058, 0]
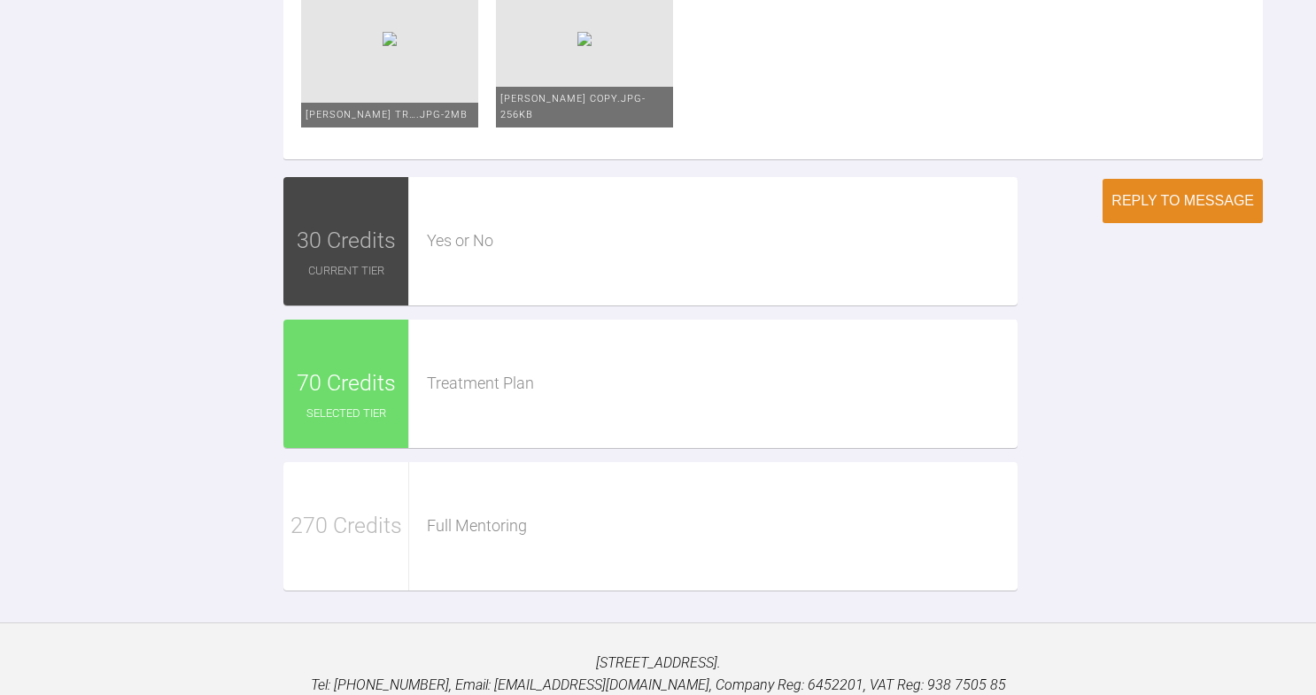
type textarea "Ceph tracing done. Class II skeletal, SNA within normal range, SNB reduced. Lar…"
click at [1190, 209] on div "Reply to Message" at bounding box center [1183, 201] width 143 height 16
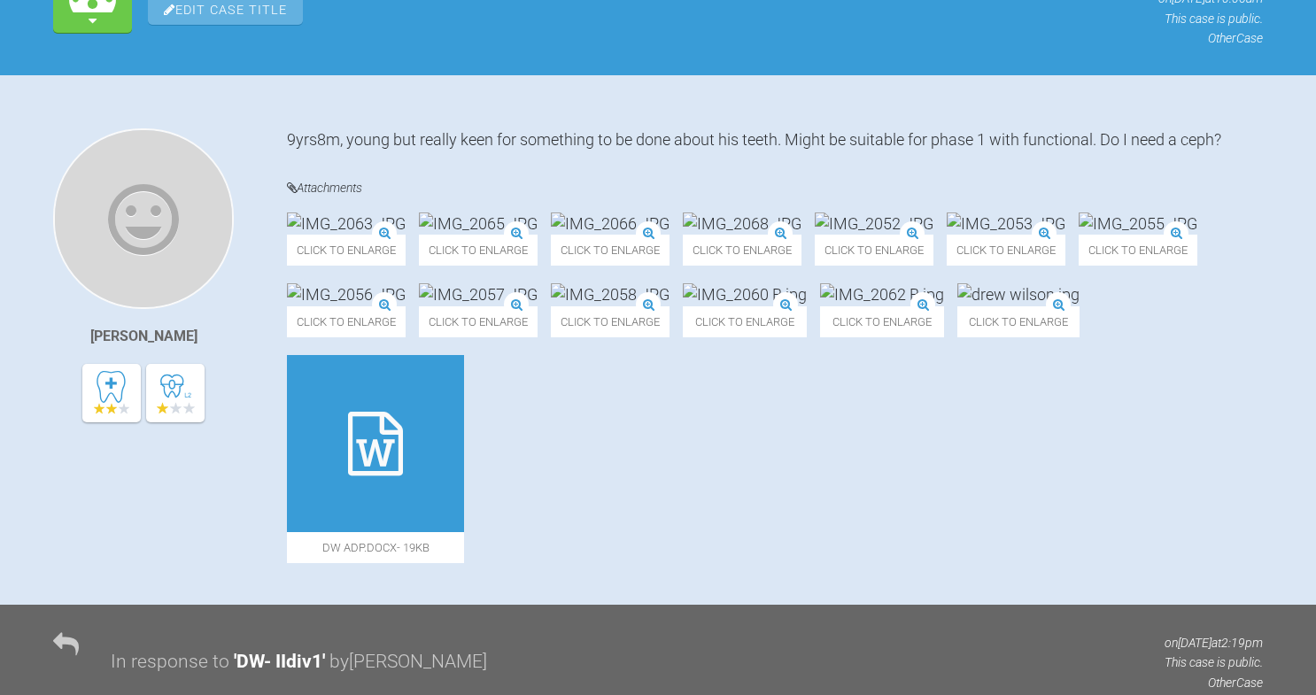
scroll to position [0, 0]
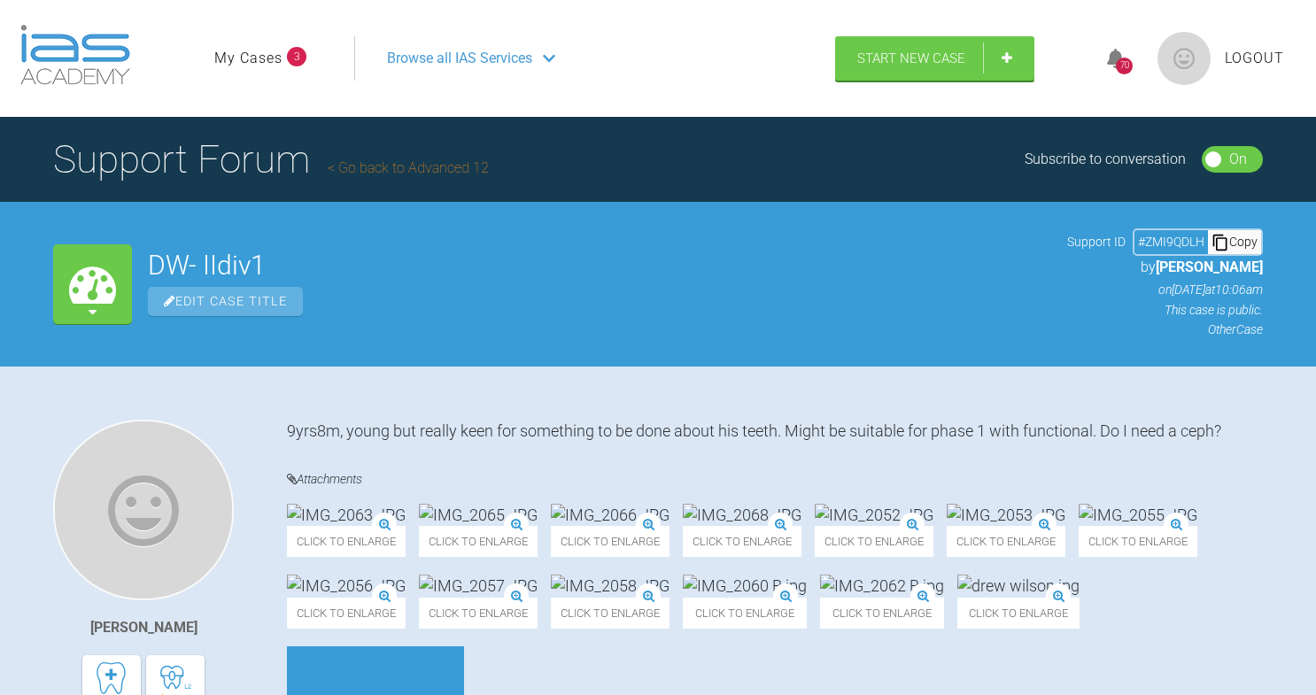
click at [80, 57] on img at bounding box center [75, 55] width 110 height 60
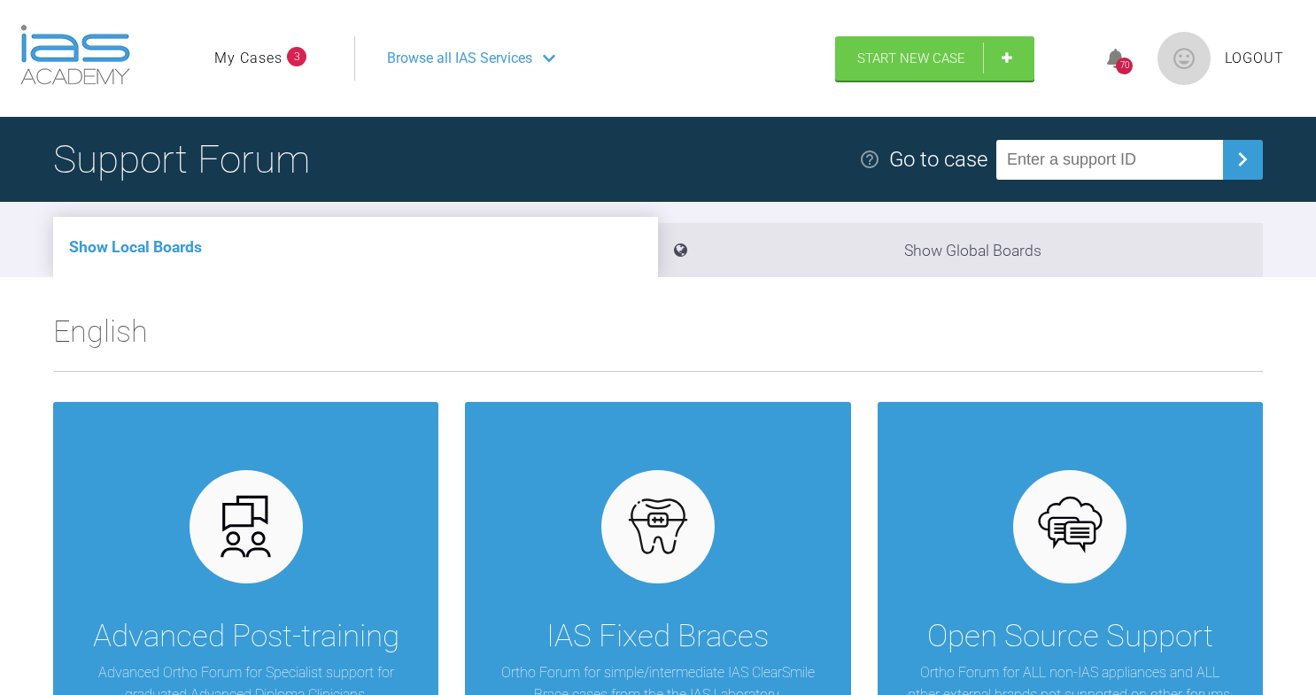
click at [241, 60] on link "My Cases" at bounding box center [248, 58] width 68 height 23
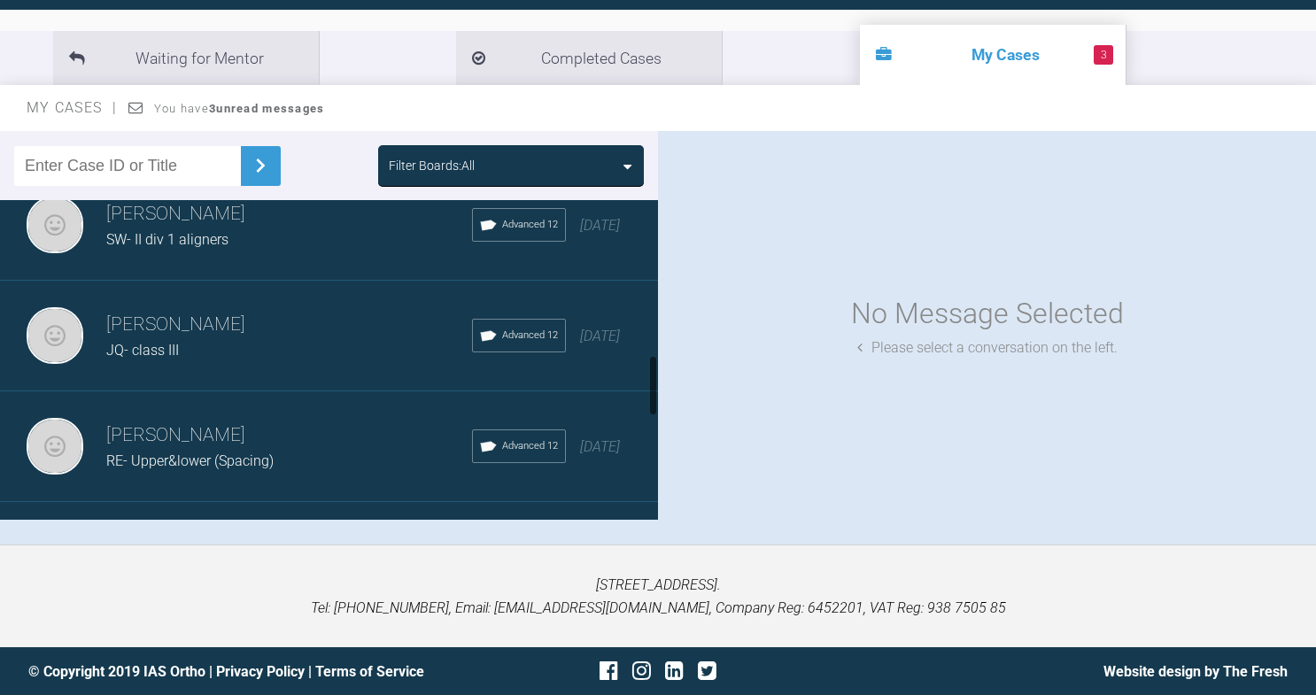
scroll to position [884, 0]
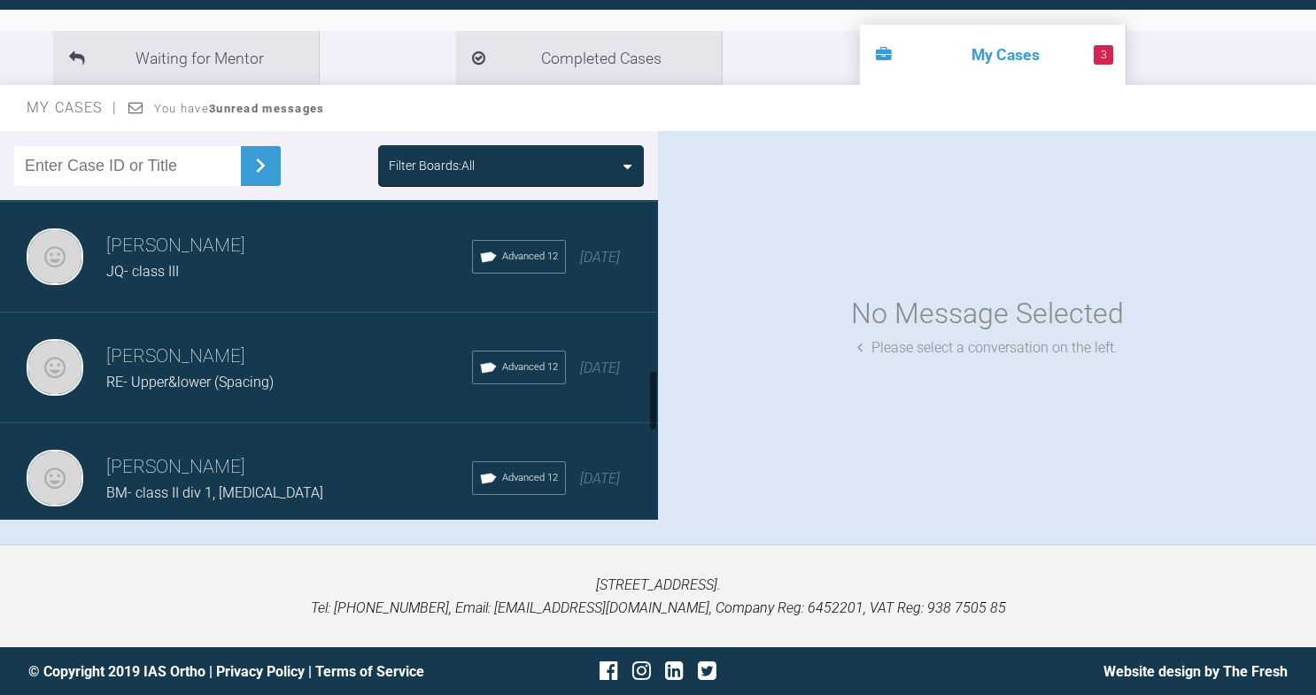
click at [186, 246] on h3 "[PERSON_NAME]" at bounding box center [289, 246] width 366 height 30
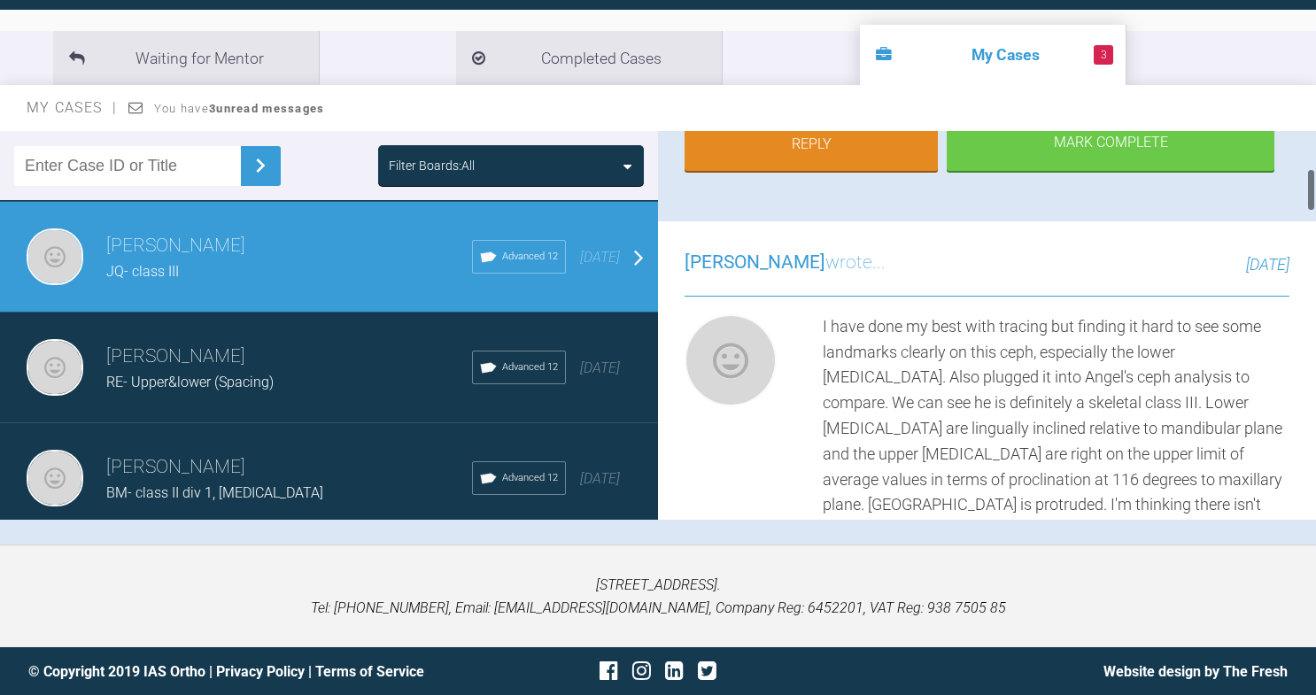
scroll to position [0, 0]
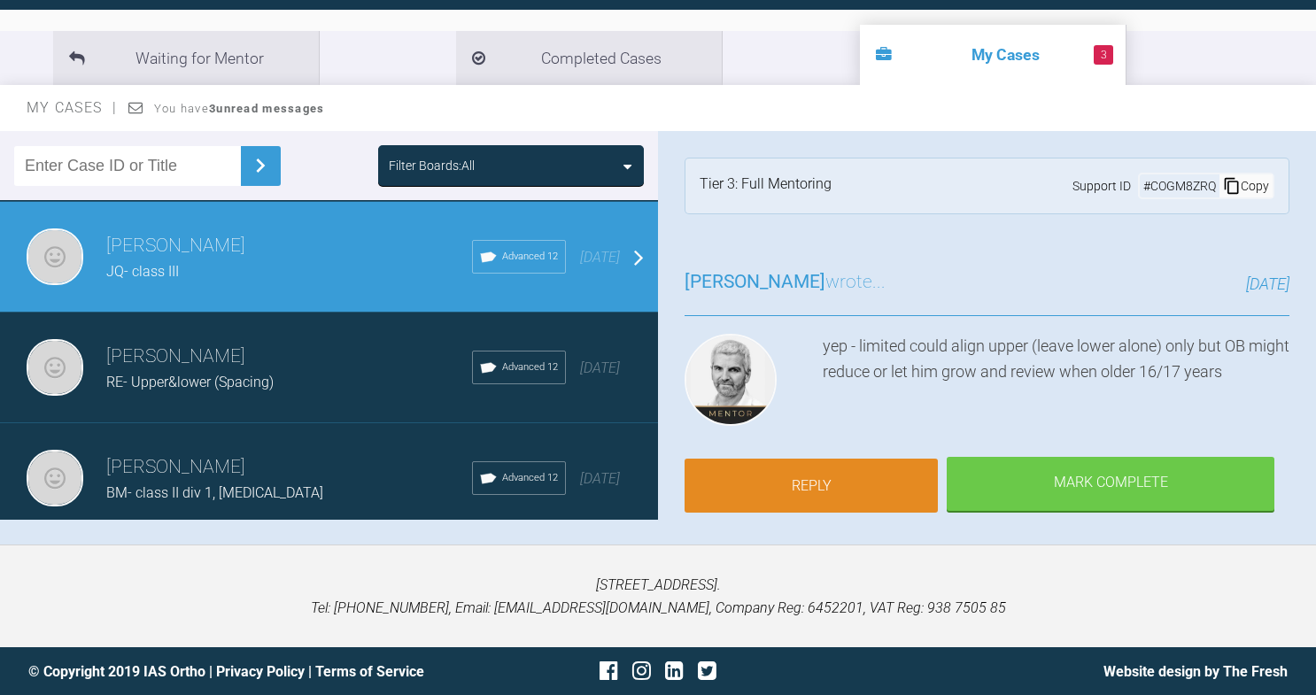
click at [827, 482] on link "Reply" at bounding box center [811, 486] width 253 height 55
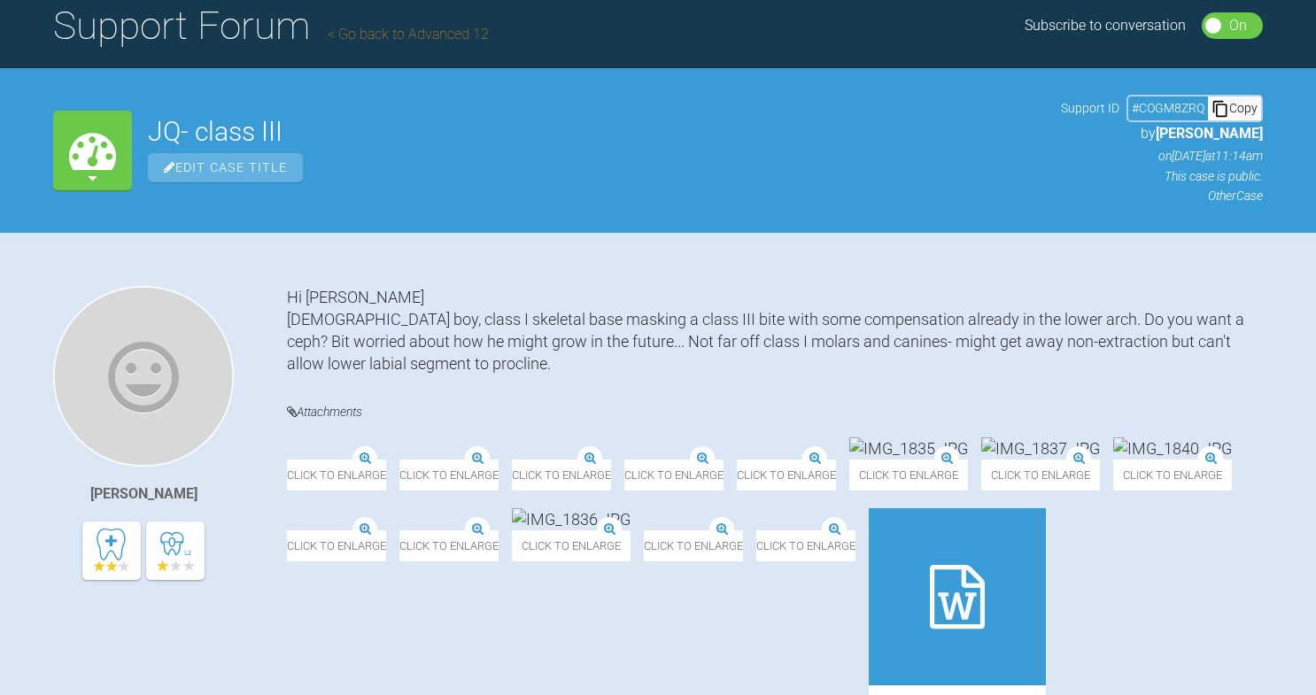
scroll to position [136, 0]
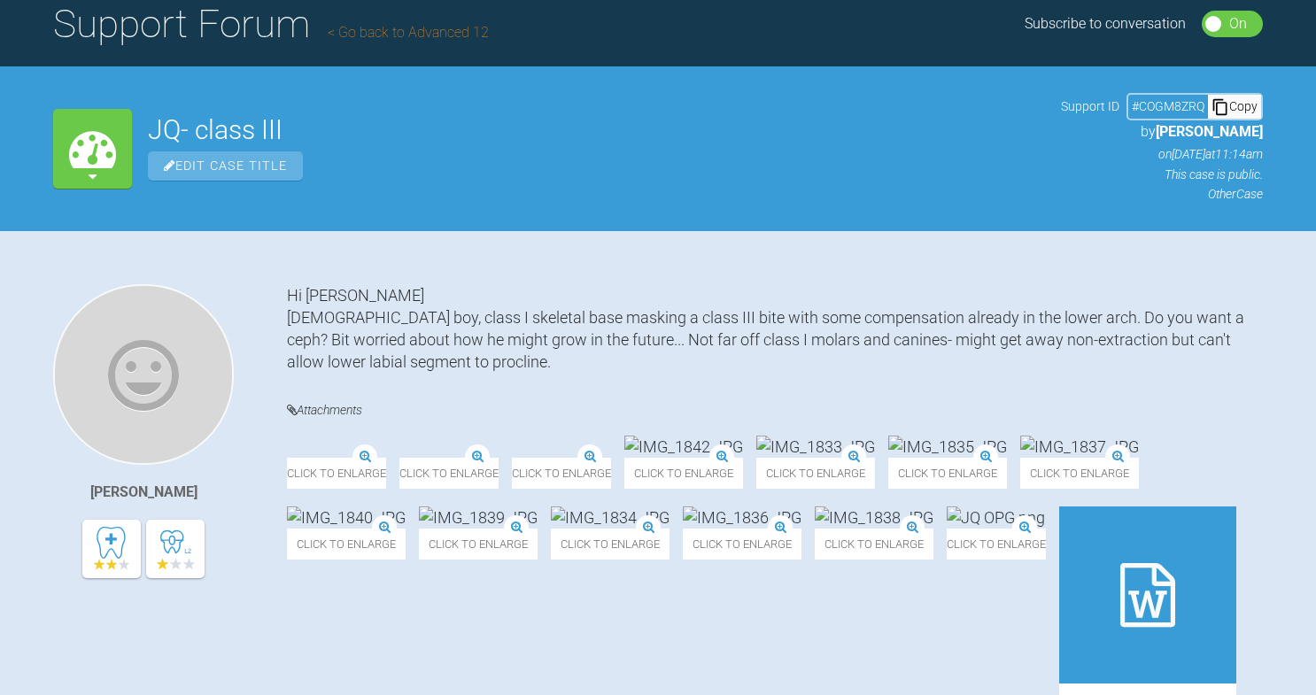
click at [97, 165] on icon at bounding box center [92, 148] width 47 height 47
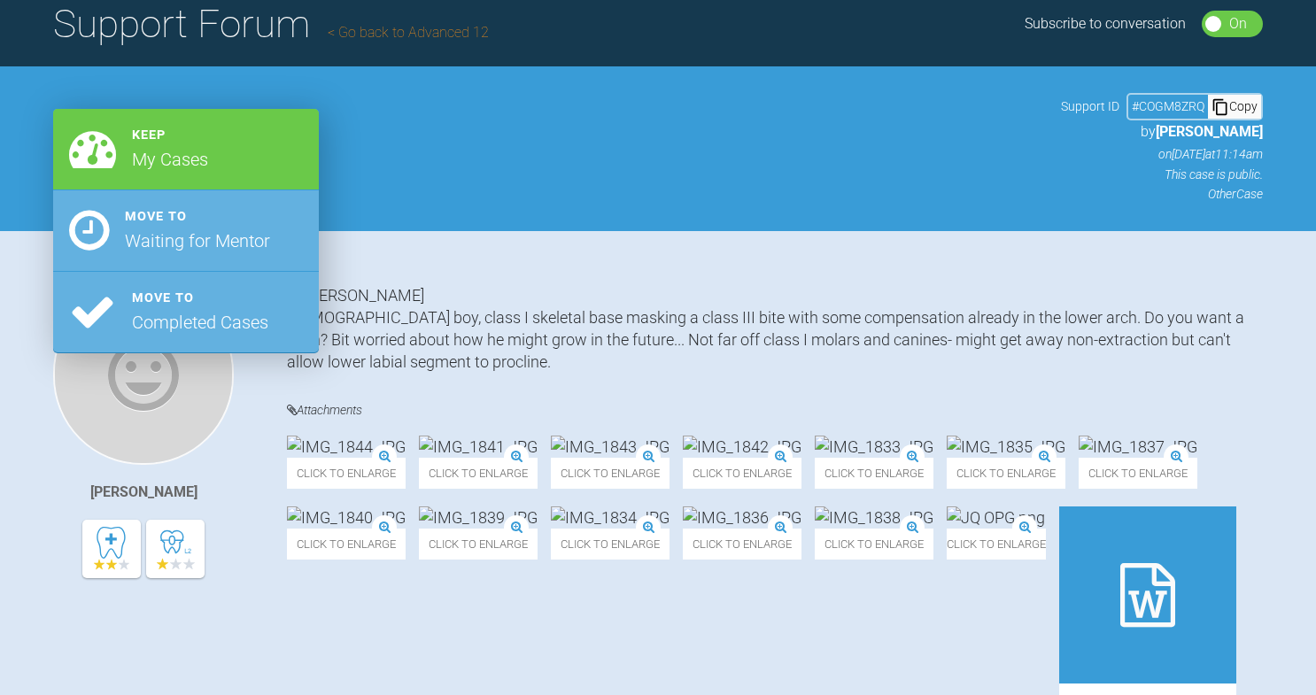
click at [448, 169] on div "Edit Case Title" at bounding box center [596, 165] width 897 height 29
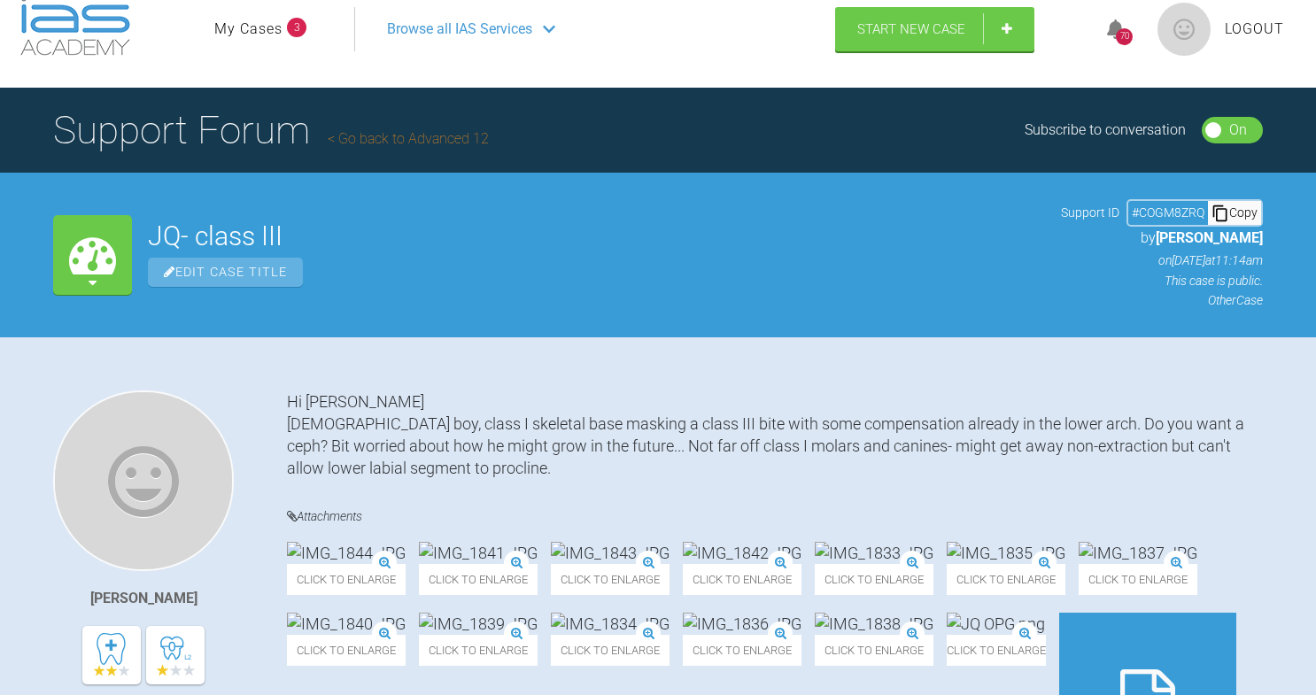
scroll to position [0, 0]
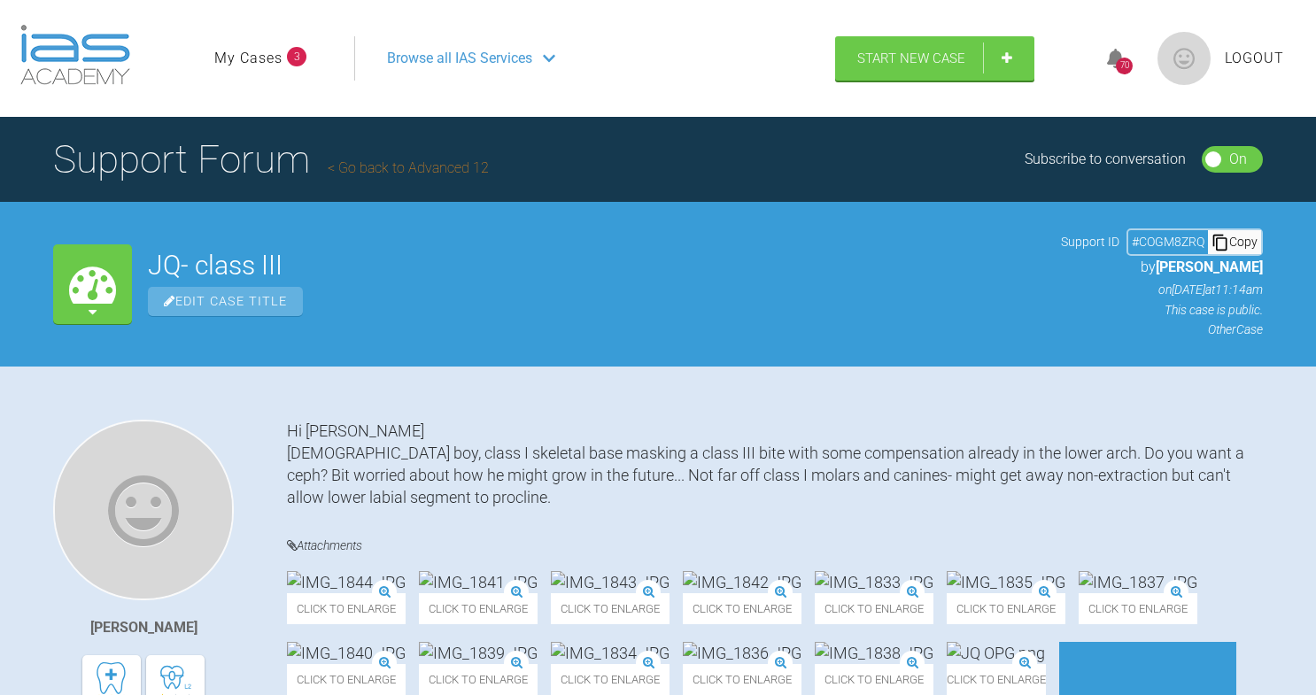
click at [113, 286] on icon at bounding box center [92, 283] width 47 height 47
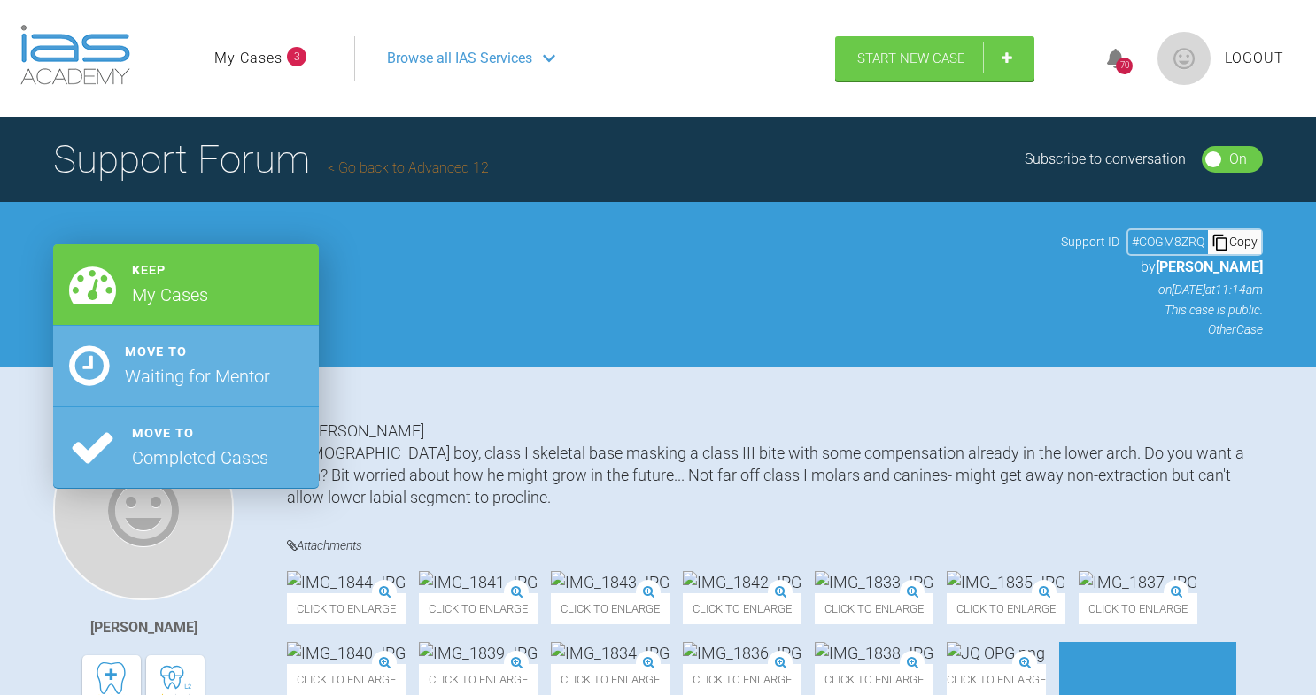
click at [507, 307] on div "Edit Case Title" at bounding box center [596, 301] width 897 height 29
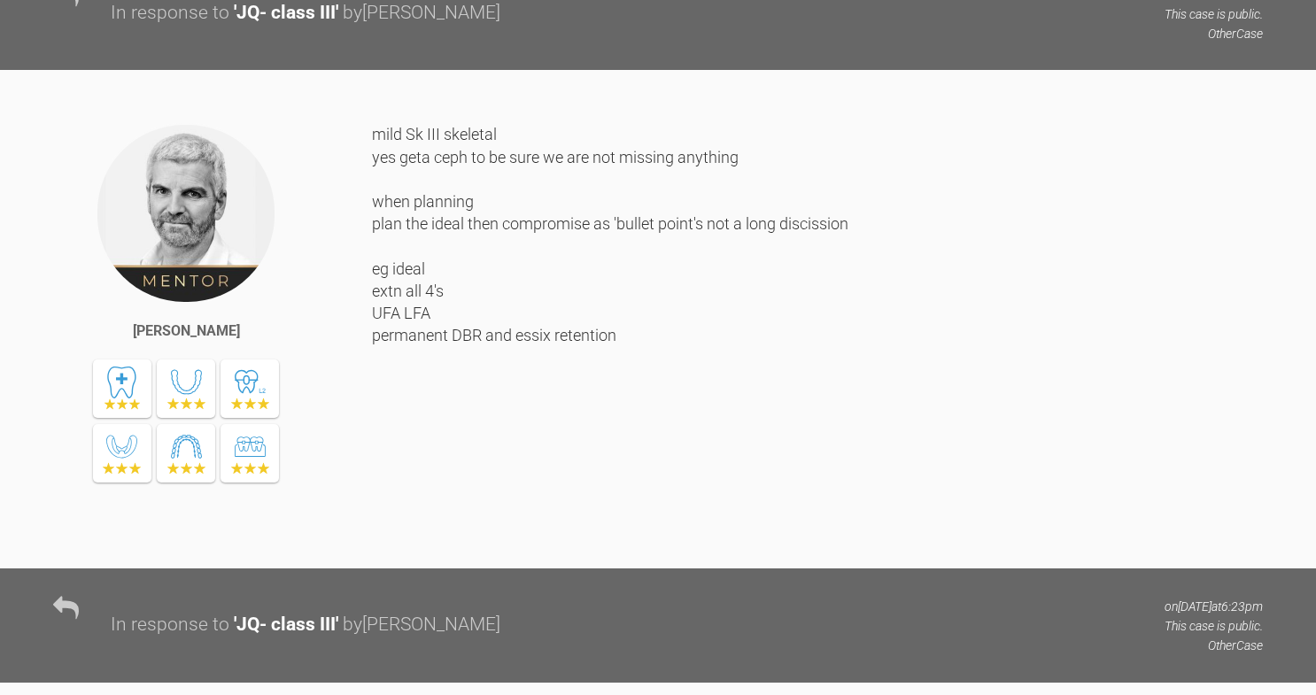
scroll to position [478, 0]
